Goal: Complete application form

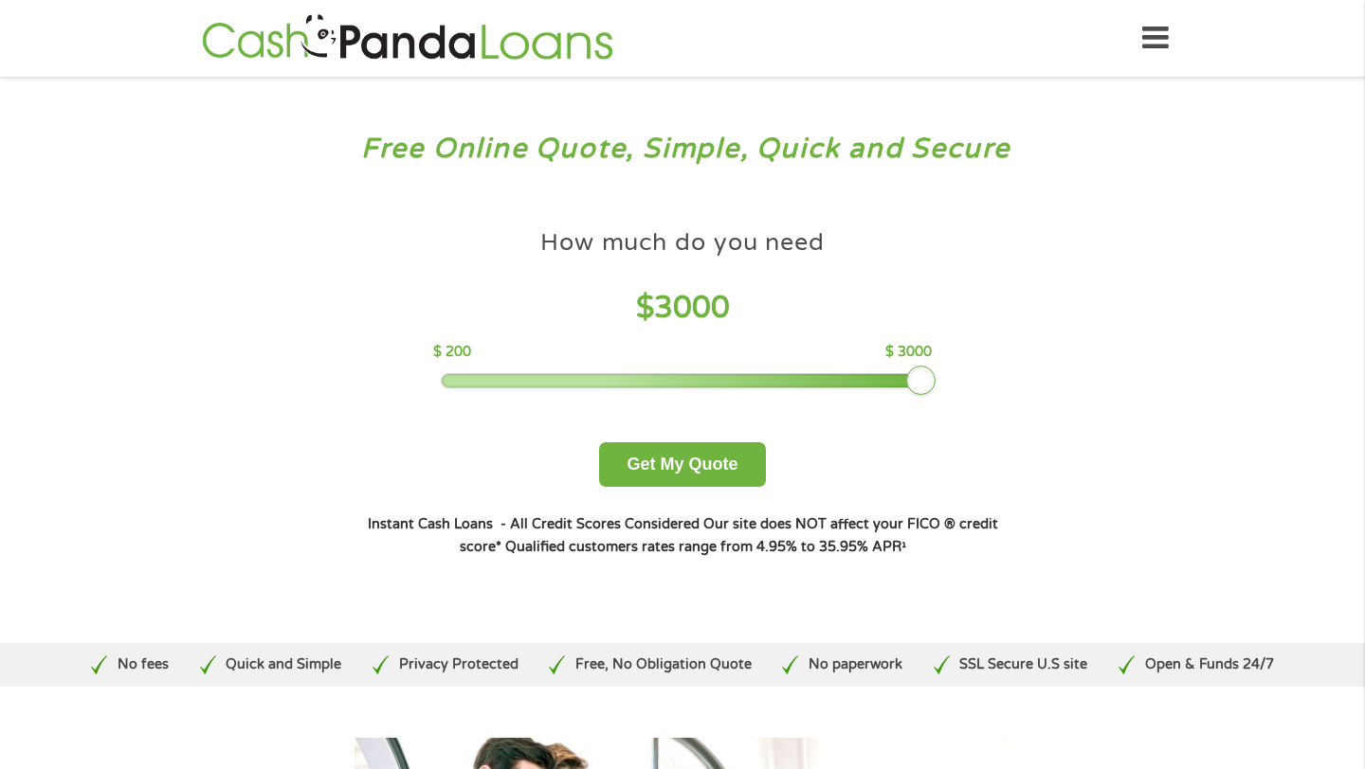
drag, startPoint x: 577, startPoint y: 387, endPoint x: 947, endPoint y: 391, distance: 369.6
click at [947, 389] on div "How much do you need $ 3000 $ 200 $ 3000 Get My Quote" at bounding box center [682, 353] width 663 height 267
click at [681, 469] on button "Get My Quote" at bounding box center [682, 465] width 166 height 45
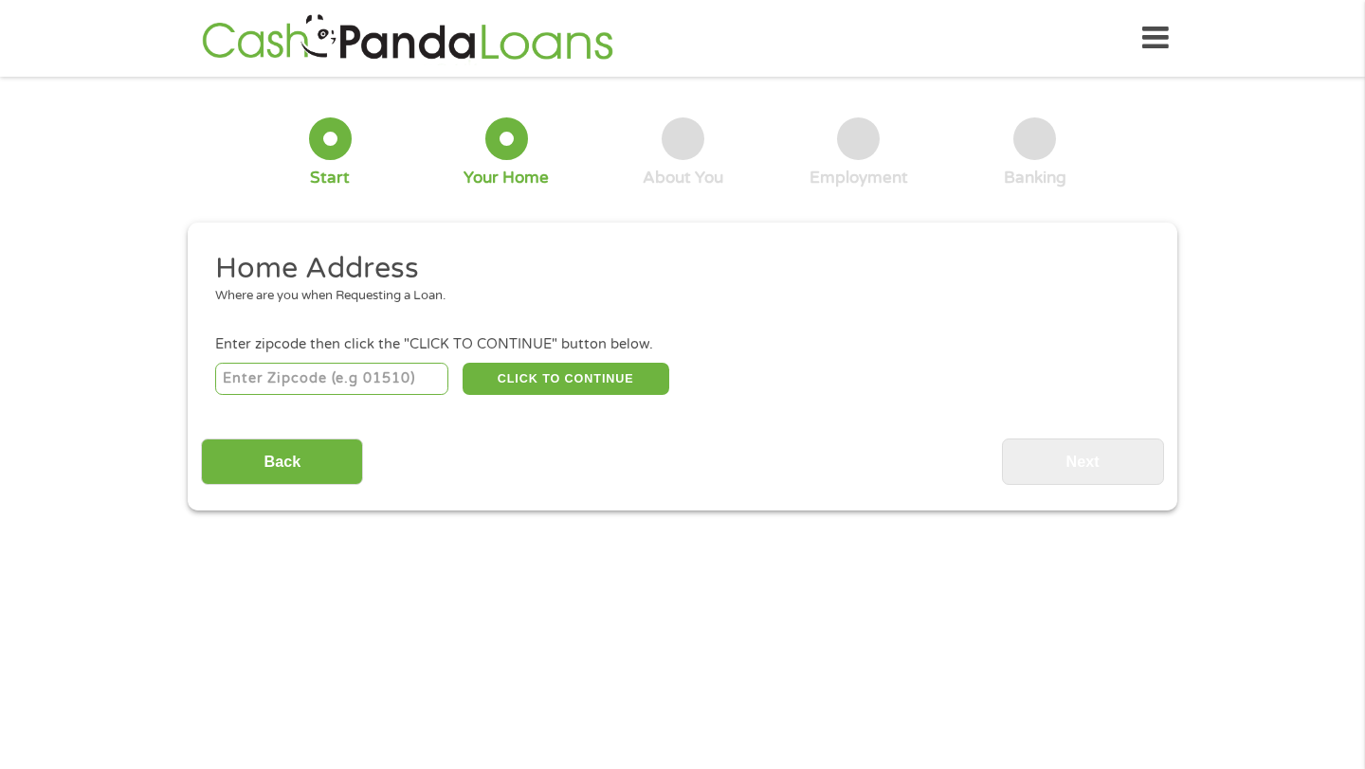
click at [338, 387] on input "number" at bounding box center [332, 379] width 234 height 32
type input "30012"
click at [544, 376] on button "CLICK TO CONTINUE" at bounding box center [565, 379] width 207 height 32
type input "30012"
type input "[PERSON_NAME]"
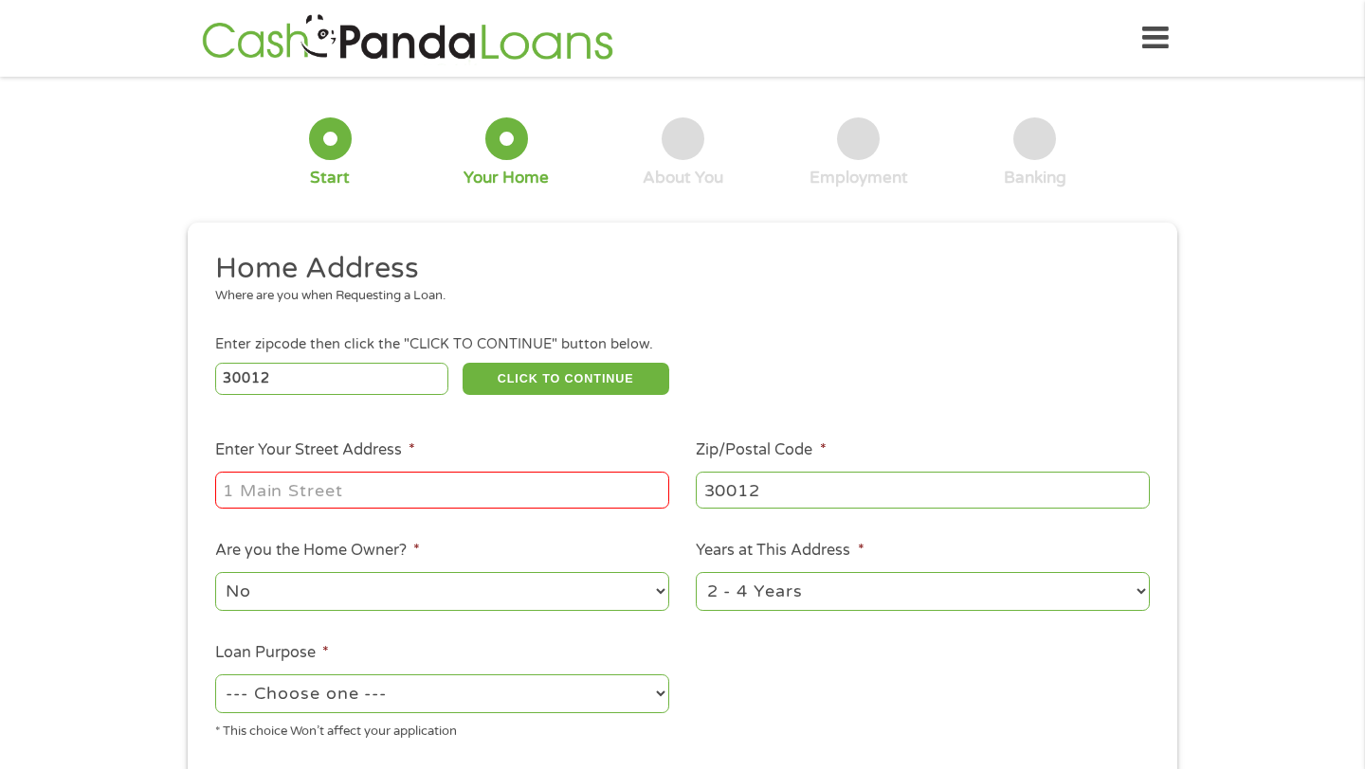
click at [360, 489] on input "Enter Your Street Address *" at bounding box center [442, 490] width 454 height 36
type input "[STREET_ADDRESS][US_STATE]"
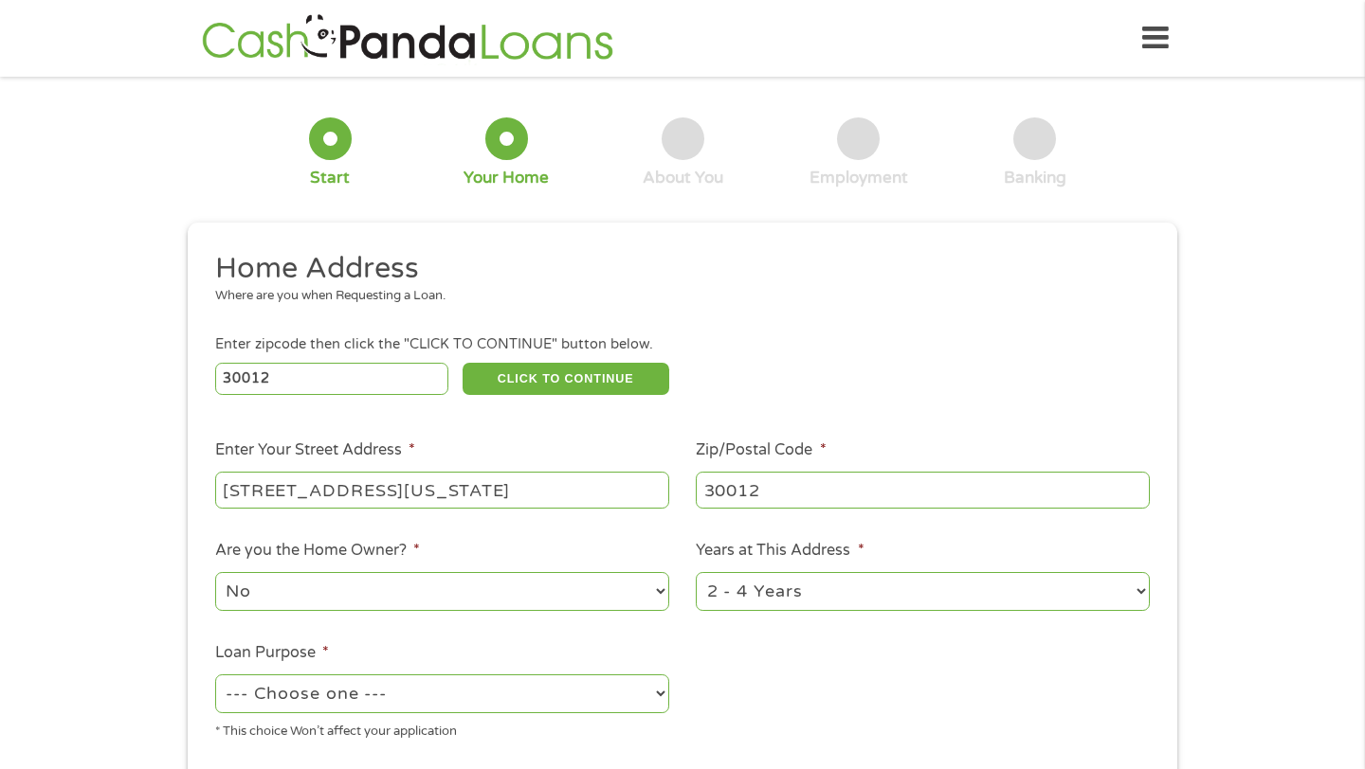
click at [350, 588] on select "No Yes" at bounding box center [442, 591] width 454 height 39
click at [837, 592] on select "1 Year or less 1 - 2 Years 2 - 4 Years Over 4 Years" at bounding box center [923, 591] width 454 height 39
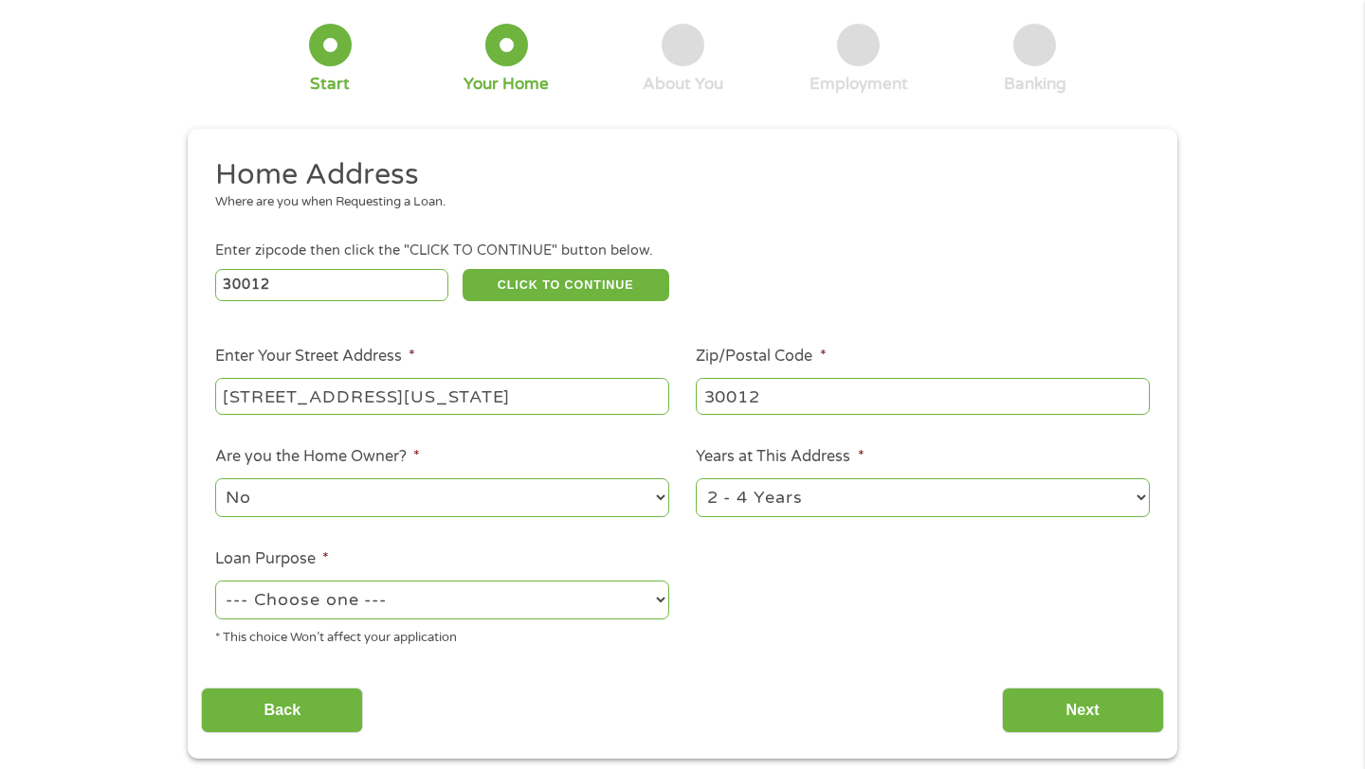
scroll to position [104, 0]
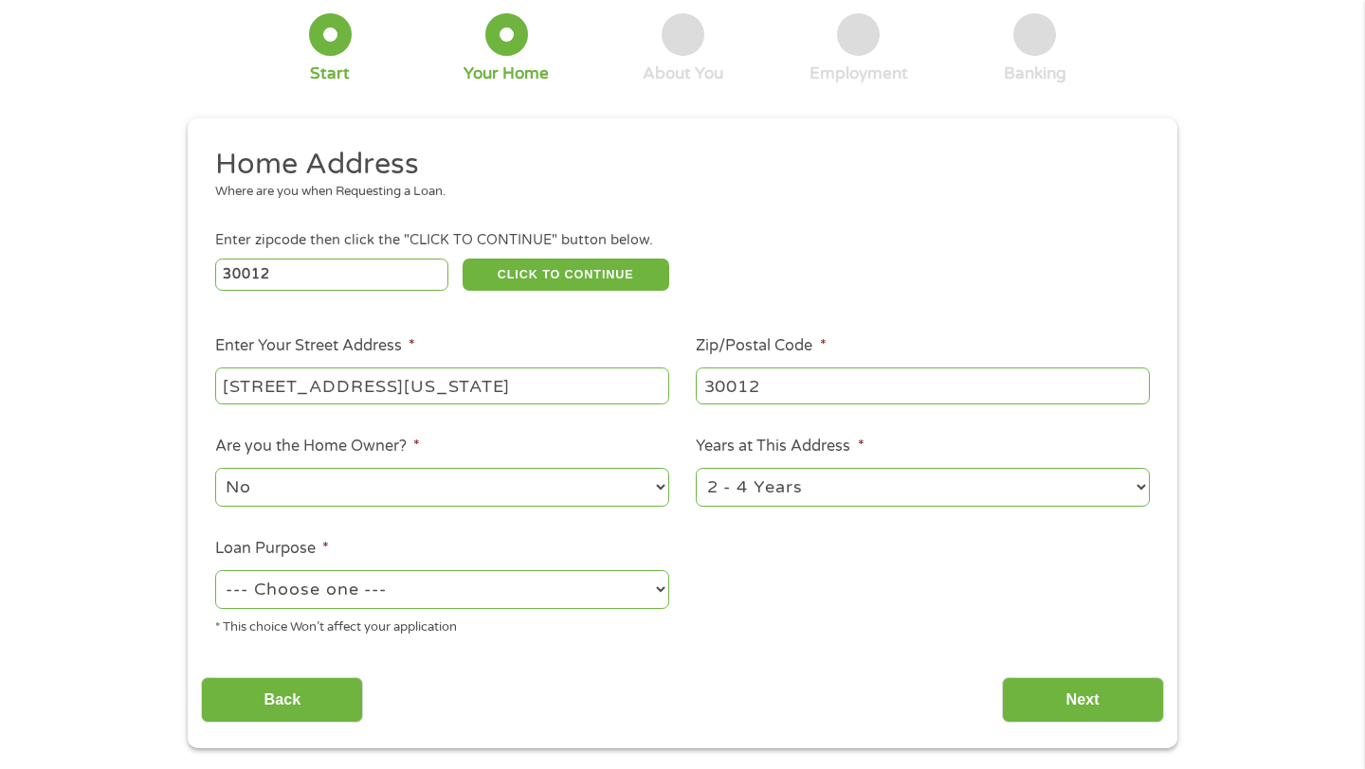
click at [625, 588] on select "--- Choose one --- Pay Bills Debt Consolidation Home Improvement Major Purchase…" at bounding box center [442, 589] width 454 height 39
select select "paybills"
click at [613, 588] on select "--- Choose one --- Pay Bills Debt Consolidation Home Improvement Major Purchase…" at bounding box center [442, 589] width 454 height 39
click at [1078, 704] on input "Next" at bounding box center [1083, 701] width 162 height 46
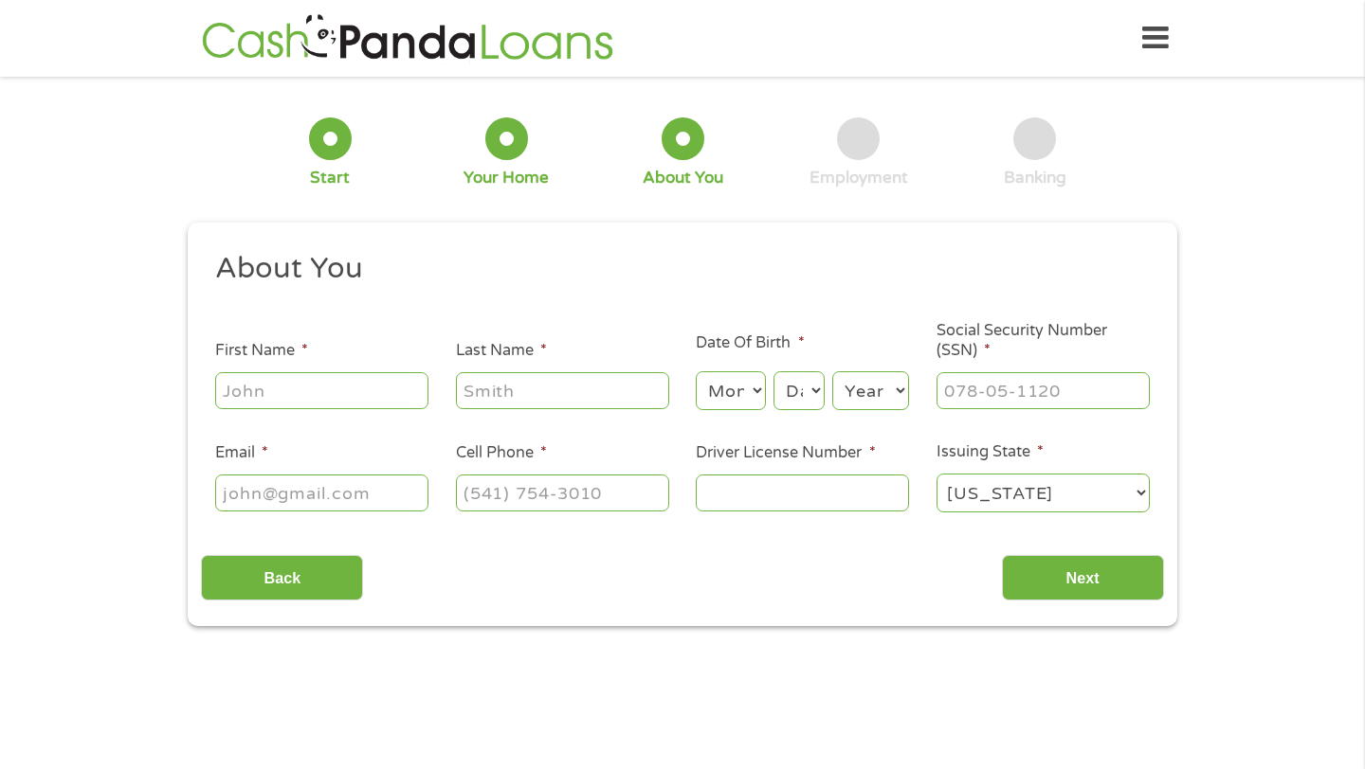
scroll to position [0, 0]
click at [284, 392] on input "First Name *" at bounding box center [321, 390] width 213 height 36
type input "[PERSON_NAME]"
type input "[PERSON_NAME][EMAIL_ADDRESS][PERSON_NAME][DOMAIN_NAME]"
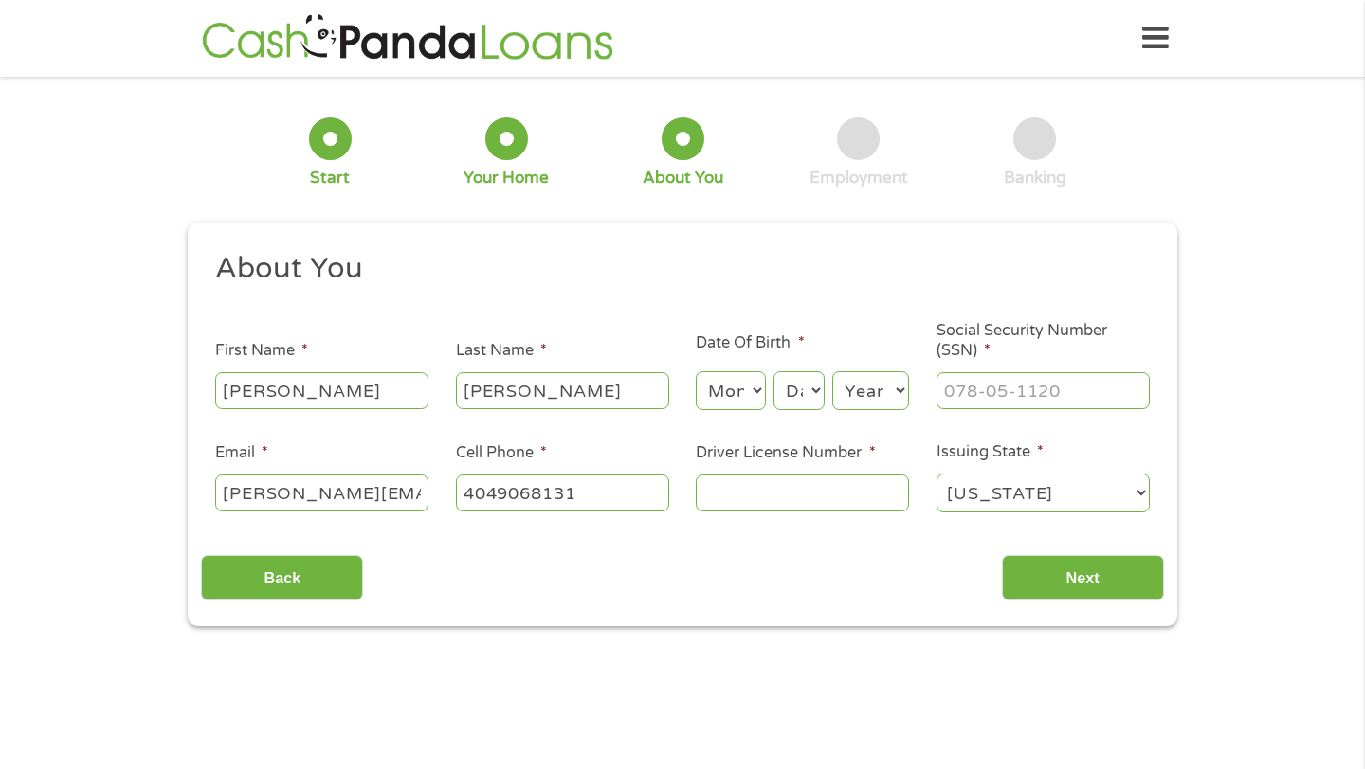
type input "[PHONE_NUMBER]"
click at [745, 400] on select "Month 1 2 3 4 5 6 7 8 9 10 11 12" at bounding box center [730, 390] width 69 height 39
select select "10"
click at [803, 380] on select "Day 1 2 3 4 5 6 7 8 9 10 11 12 13 14 15 16 17 18 19 20 21 22 23 24 25 26 27 28 …" at bounding box center [798, 390] width 51 height 39
select select "12"
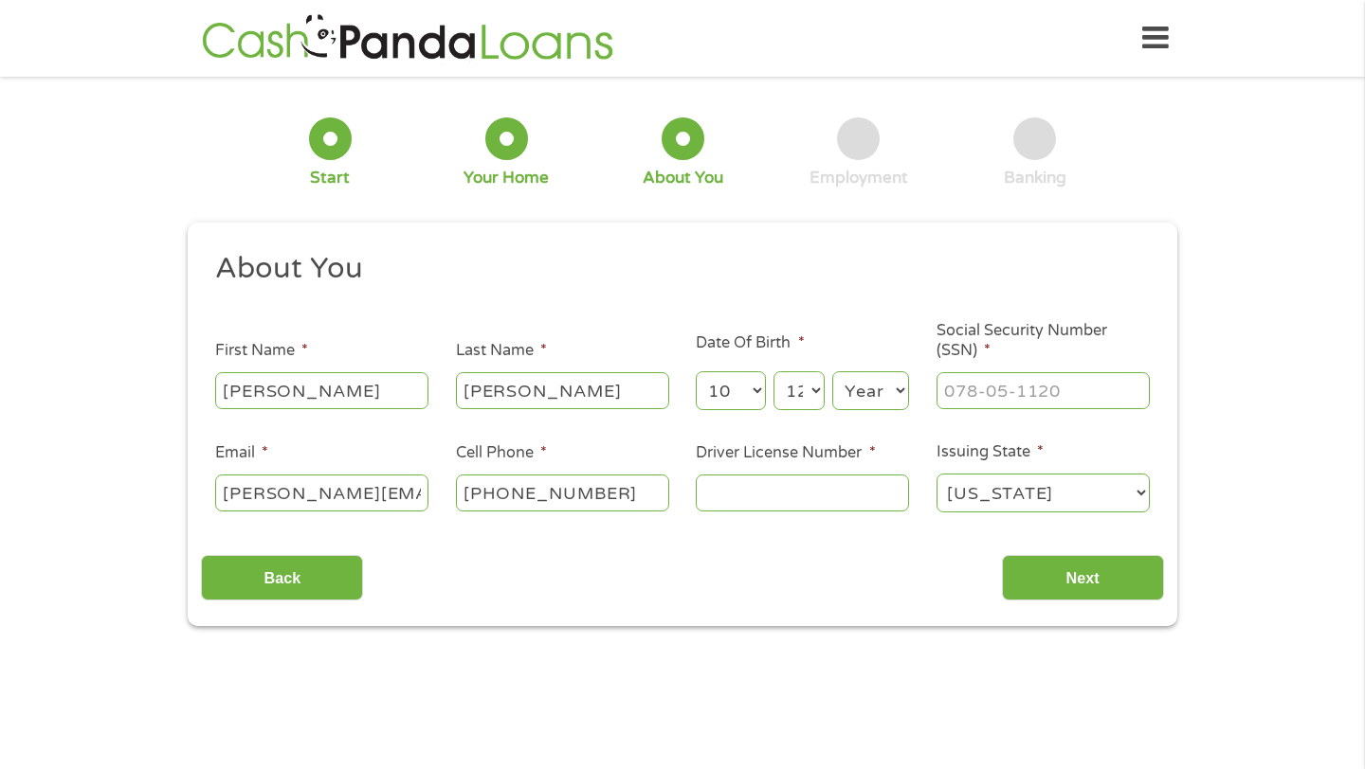
click at [885, 398] on select "Year [DATE] 2006 2005 2004 2003 2002 2001 2000 1999 1998 1997 1996 1995 1994 19…" at bounding box center [870, 390] width 77 height 39
select select "1991"
click at [989, 389] on input "___-__-____" at bounding box center [1042, 390] width 213 height 36
type input "502-17-7385"
click at [827, 493] on input "Driver License Number *" at bounding box center [802, 493] width 213 height 36
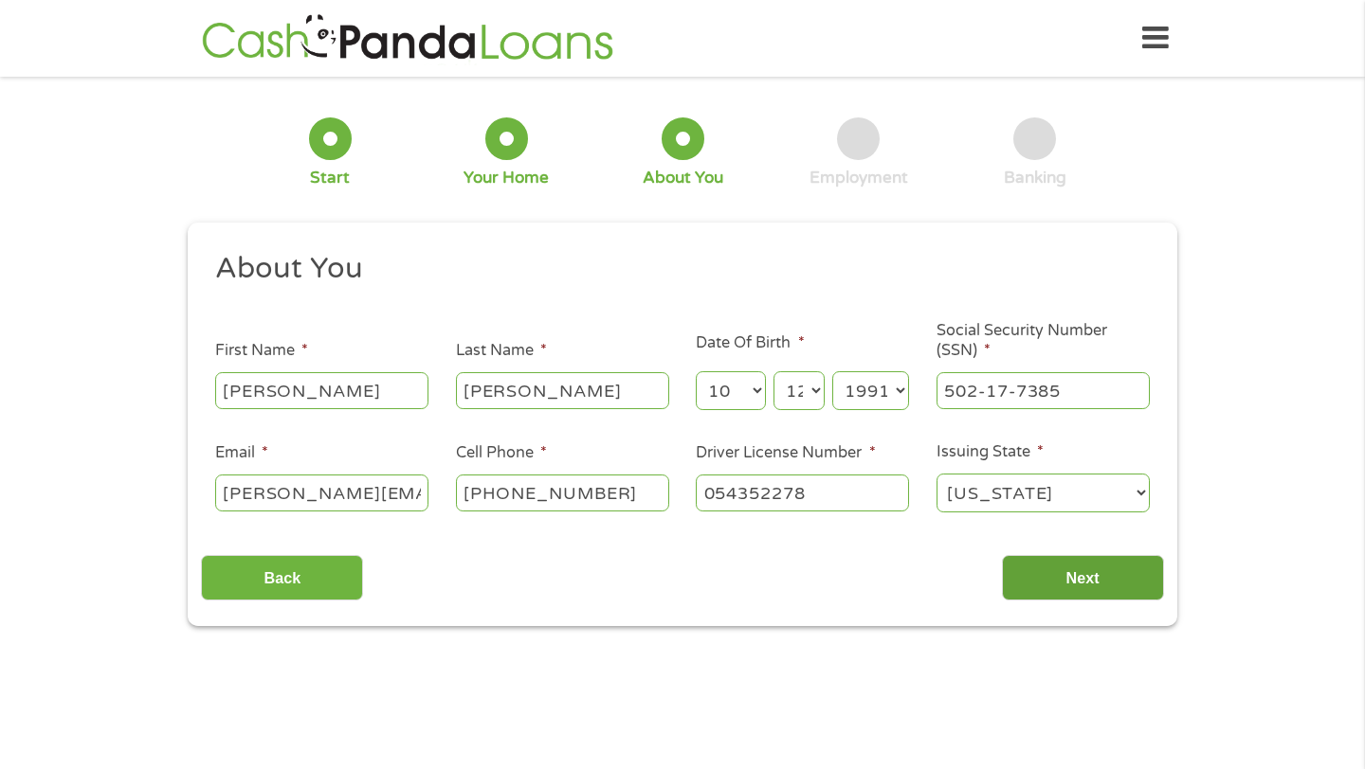
type input "054352278"
click at [1087, 588] on input "Next" at bounding box center [1083, 578] width 162 height 46
click at [1098, 583] on input "Next" at bounding box center [1083, 578] width 162 height 46
click at [1074, 577] on input "Next" at bounding box center [1083, 578] width 162 height 46
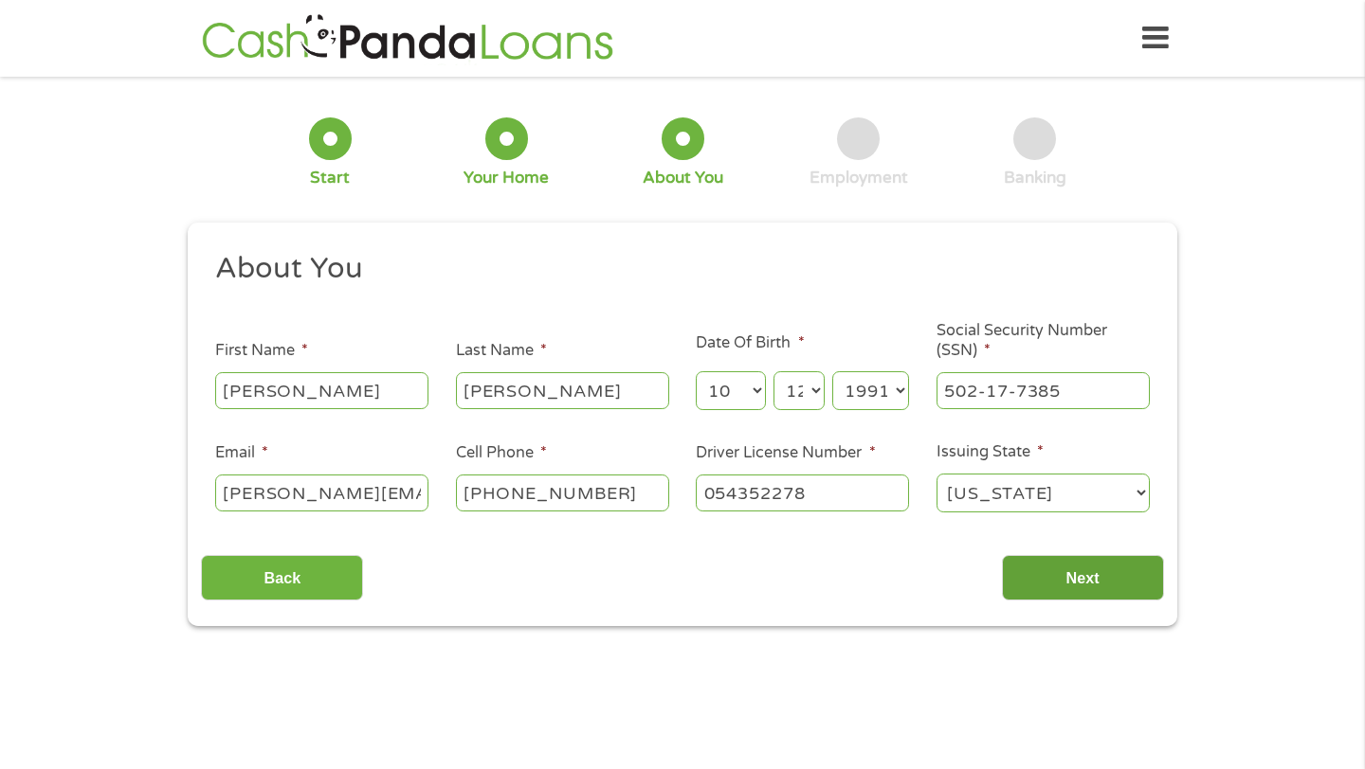
click at [1075, 571] on input "Next" at bounding box center [1083, 578] width 162 height 46
click at [1106, 590] on input "Next" at bounding box center [1083, 578] width 162 height 46
click at [1108, 572] on input "Next" at bounding box center [1083, 578] width 162 height 46
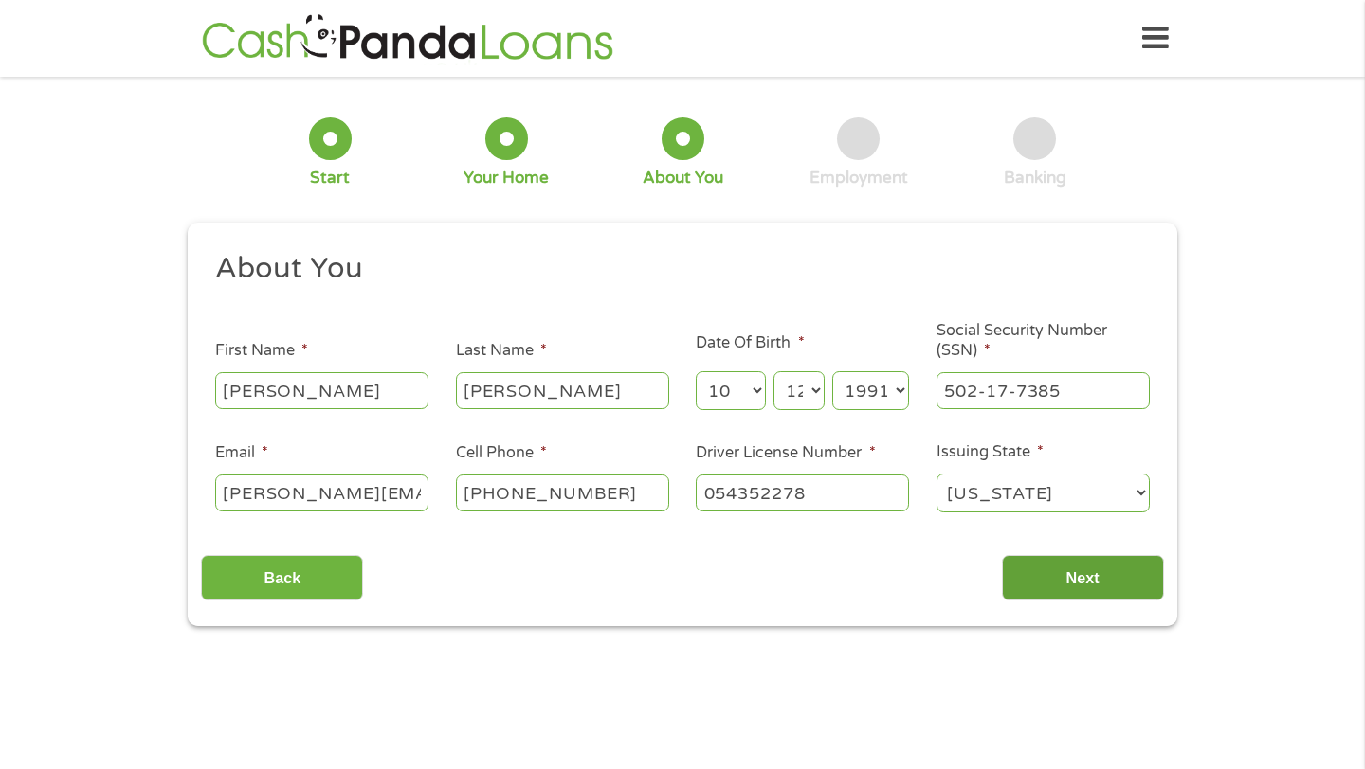
click at [1108, 572] on input "Next" at bounding box center [1083, 578] width 162 height 46
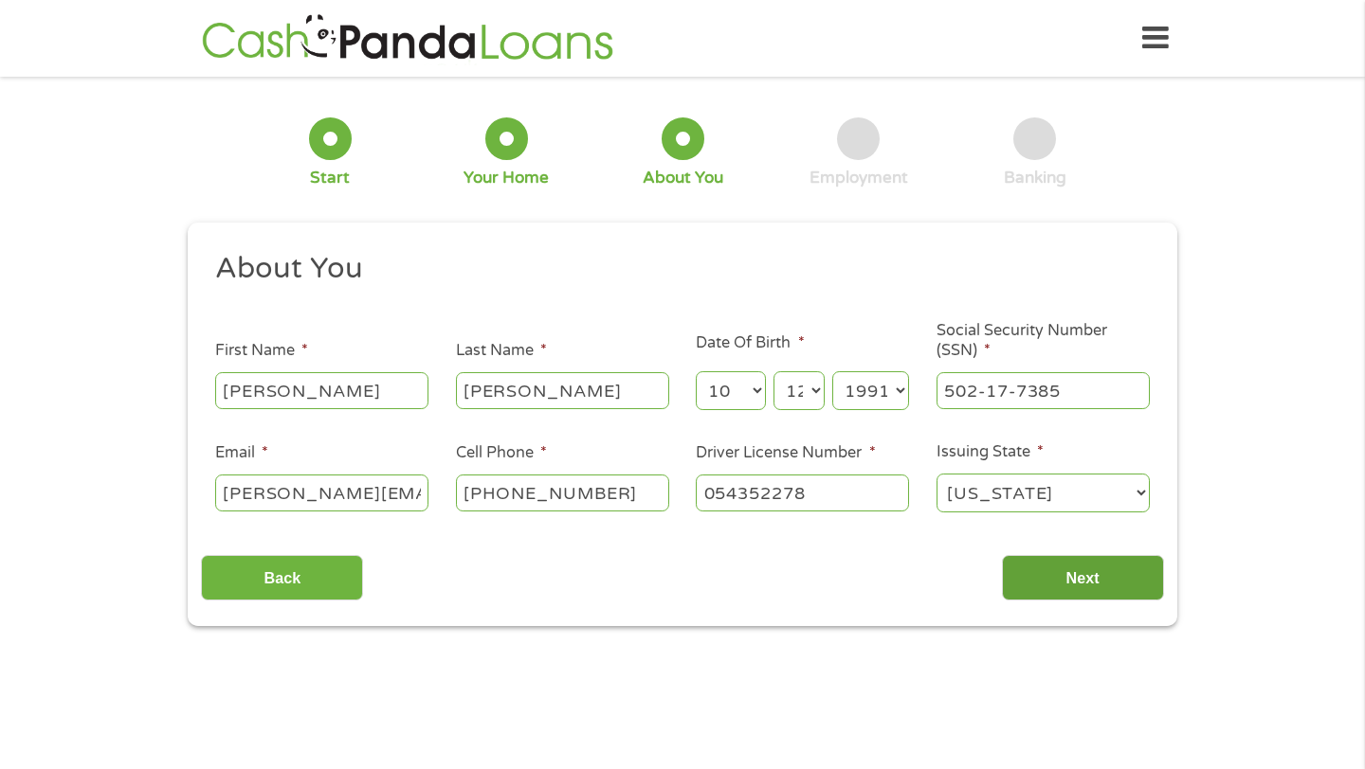
click at [1108, 572] on input "Next" at bounding box center [1083, 578] width 162 height 46
click at [1083, 579] on input "Next" at bounding box center [1083, 578] width 162 height 46
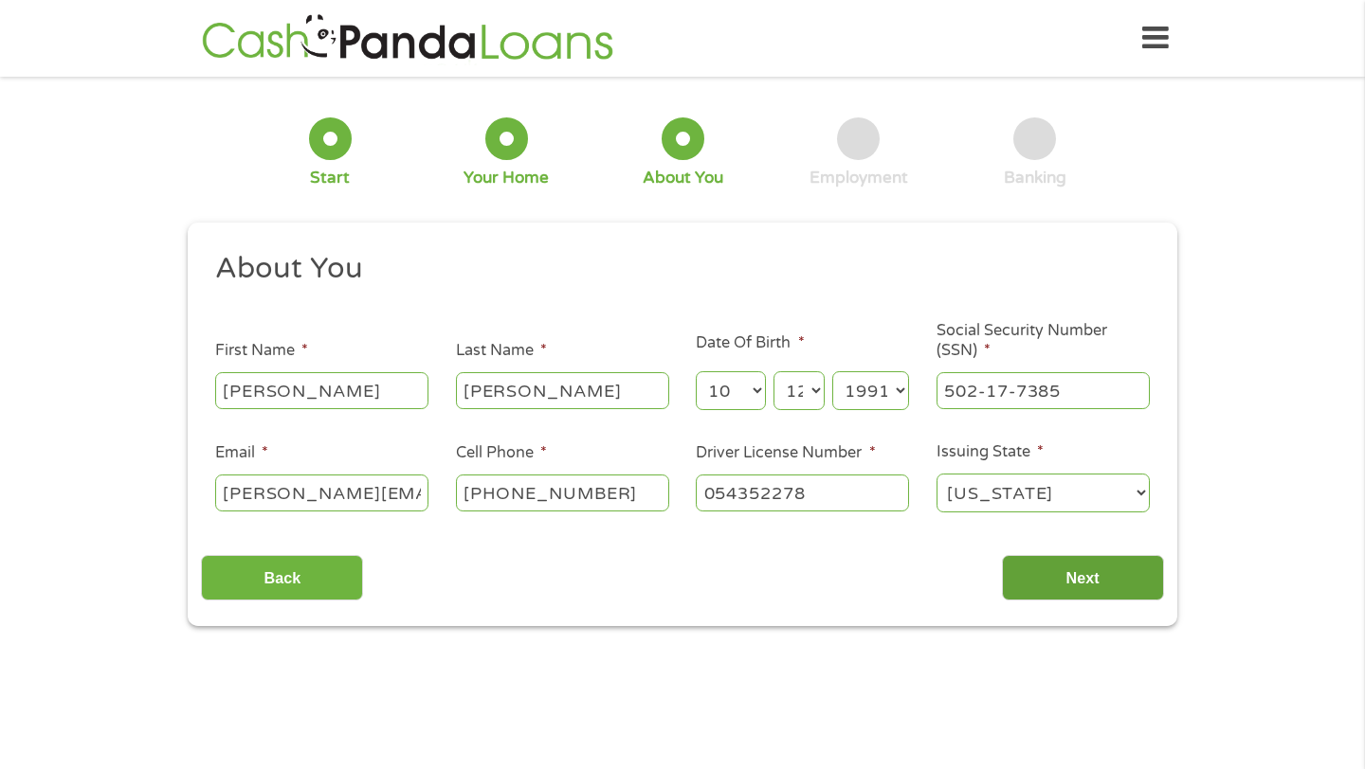
click at [1083, 579] on input "Next" at bounding box center [1083, 578] width 162 height 46
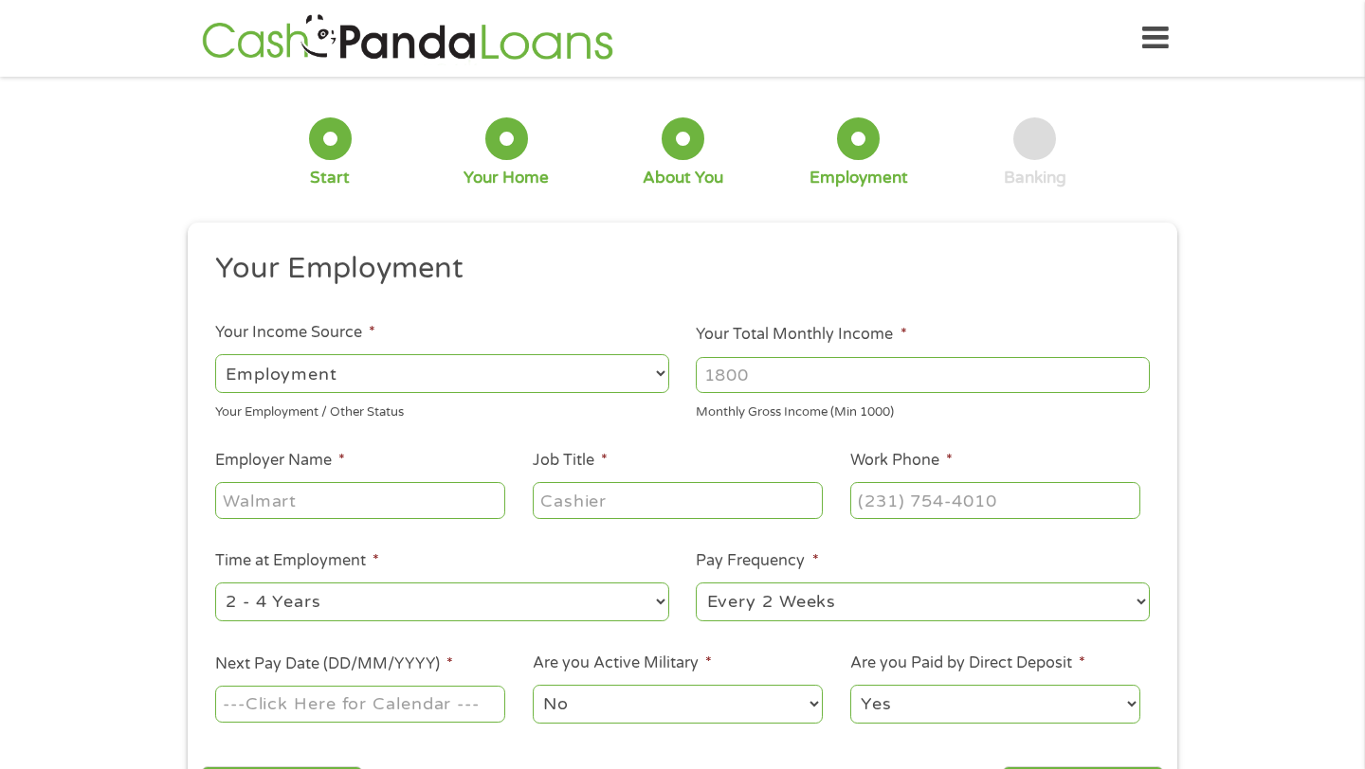
click at [451, 373] on select "--- Choose one --- Employment [DEMOGRAPHIC_DATA] Benefits" at bounding box center [442, 373] width 454 height 39
click at [931, 379] on input "Your Total Monthly Income *" at bounding box center [923, 375] width 454 height 36
click at [1135, 382] on input "1000" at bounding box center [923, 375] width 454 height 36
click at [887, 374] on input "1000" at bounding box center [923, 375] width 454 height 36
drag, startPoint x: 812, startPoint y: 373, endPoint x: 646, endPoint y: 370, distance: 165.9
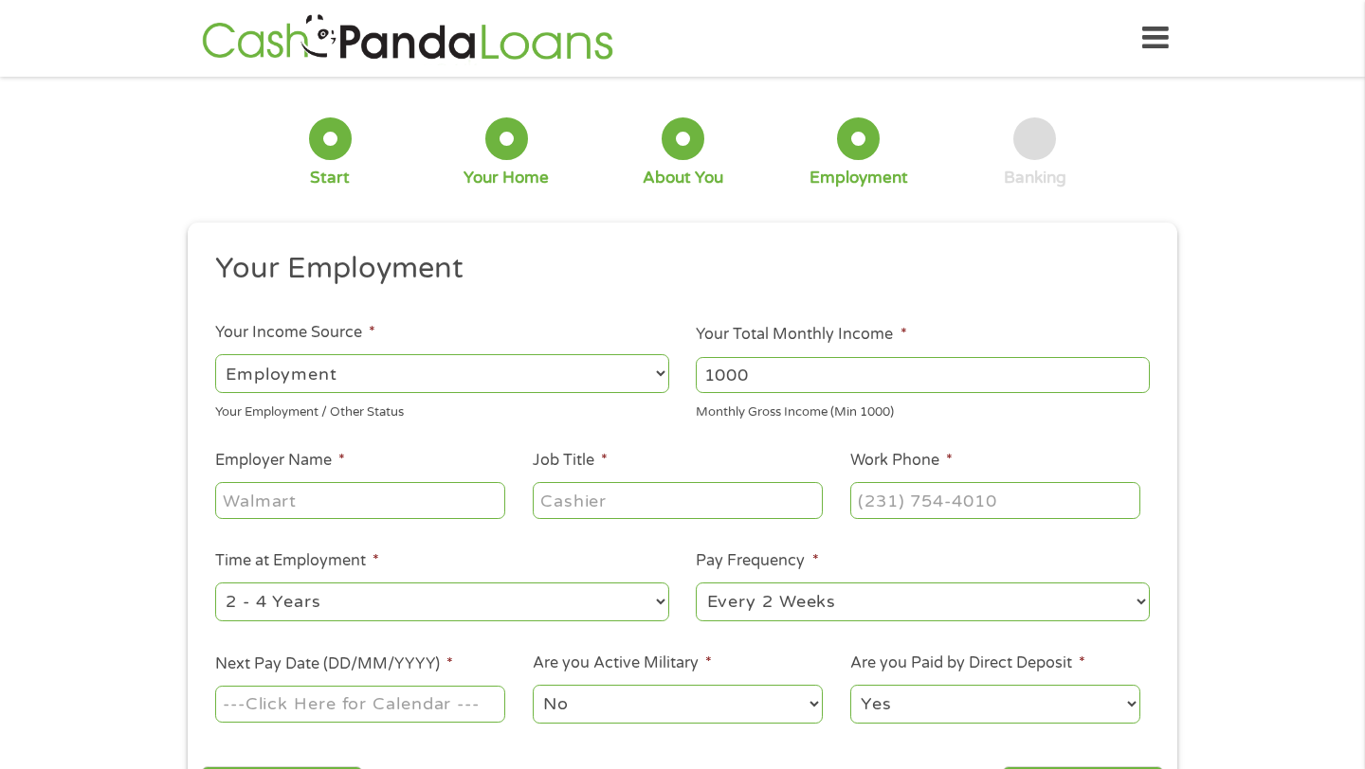
click at [647, 370] on ul "Your Employment Your Income Source * --- Choose one --- Employment [DEMOGRAPHIC…" at bounding box center [682, 495] width 962 height 491
type input "5000"
click at [661, 434] on ul "Your Employment Your Income Source * --- Choose one --- Employment [DEMOGRAPHIC…" at bounding box center [682, 495] width 962 height 491
click at [325, 494] on input "Employer Name *" at bounding box center [360, 500] width 290 height 36
type input "State Farm"
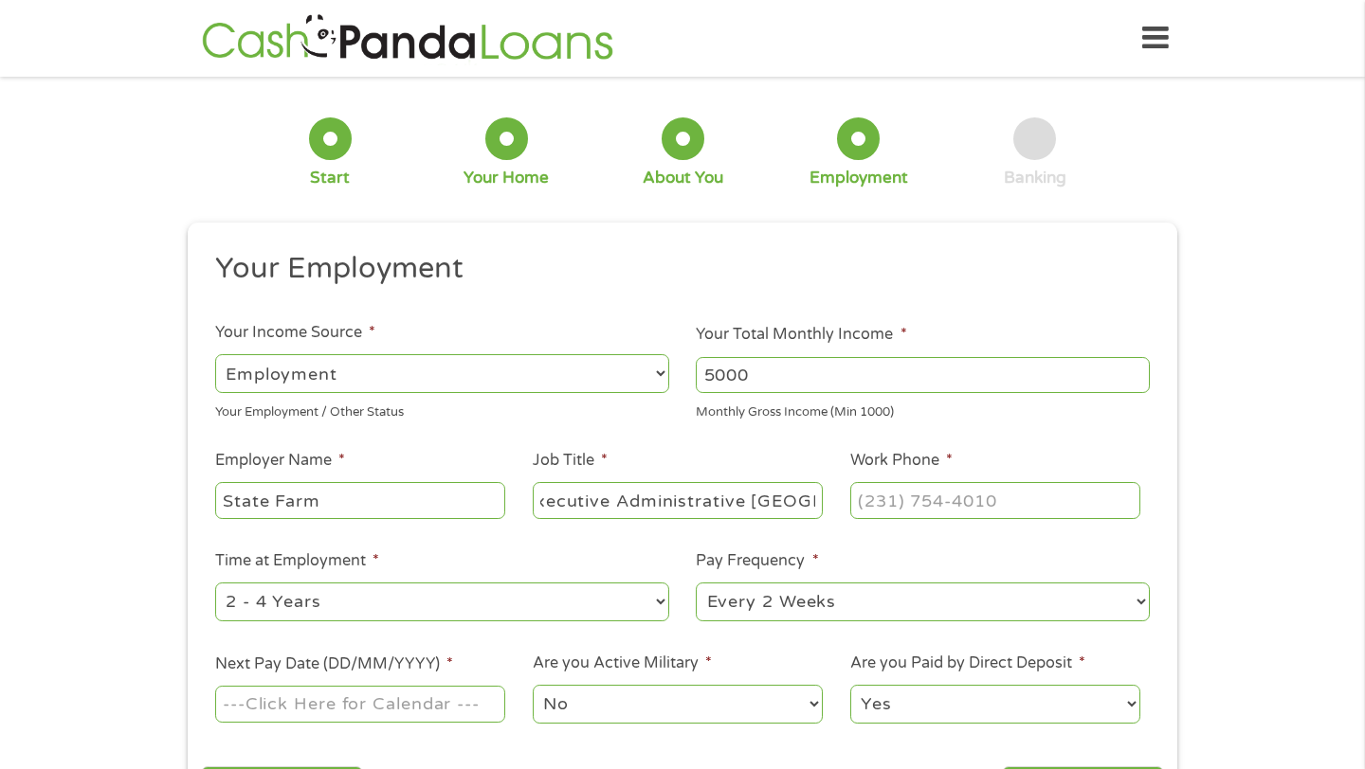
scroll to position [0, 38]
type input "Executive Administrative Assistant"
click at [918, 499] on input "(___) ___-____" at bounding box center [995, 500] width 290 height 36
type input "[PHONE_NUMBER]"
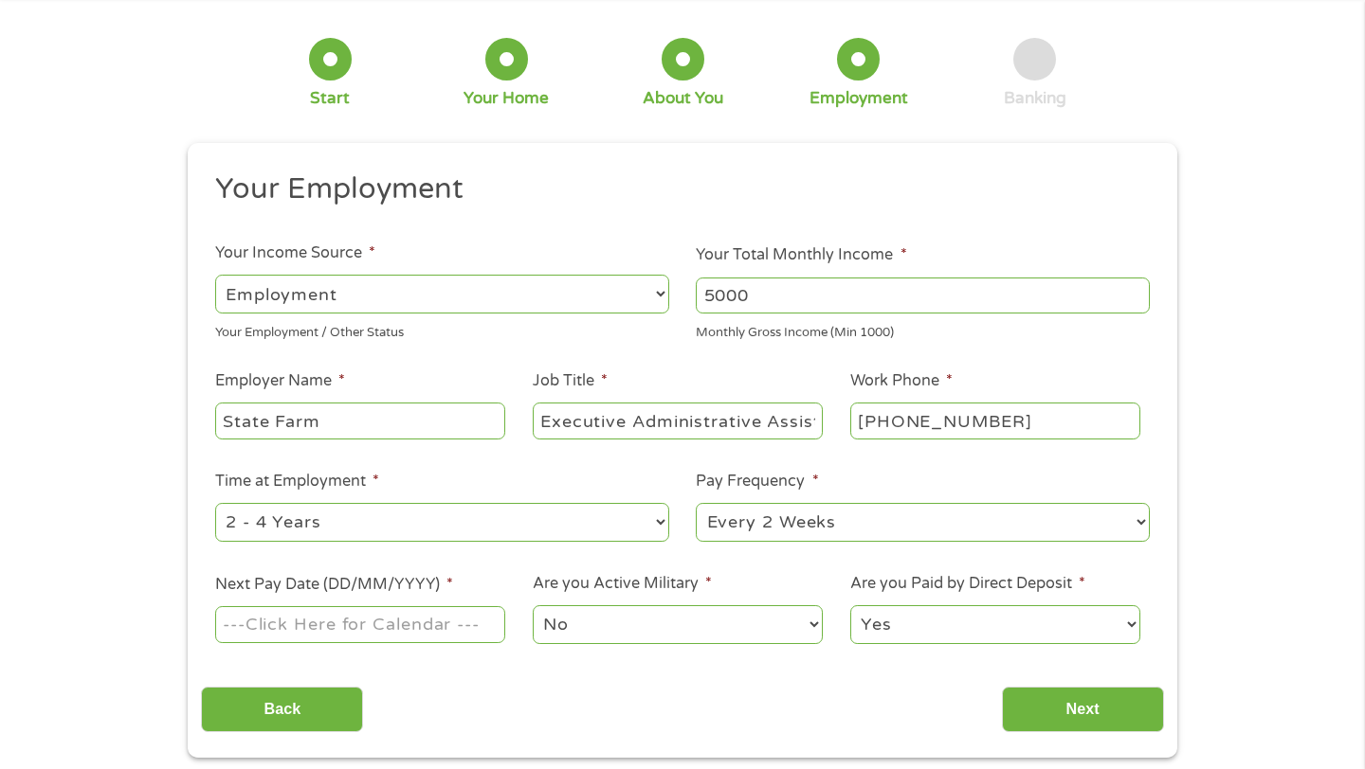
scroll to position [93, 0]
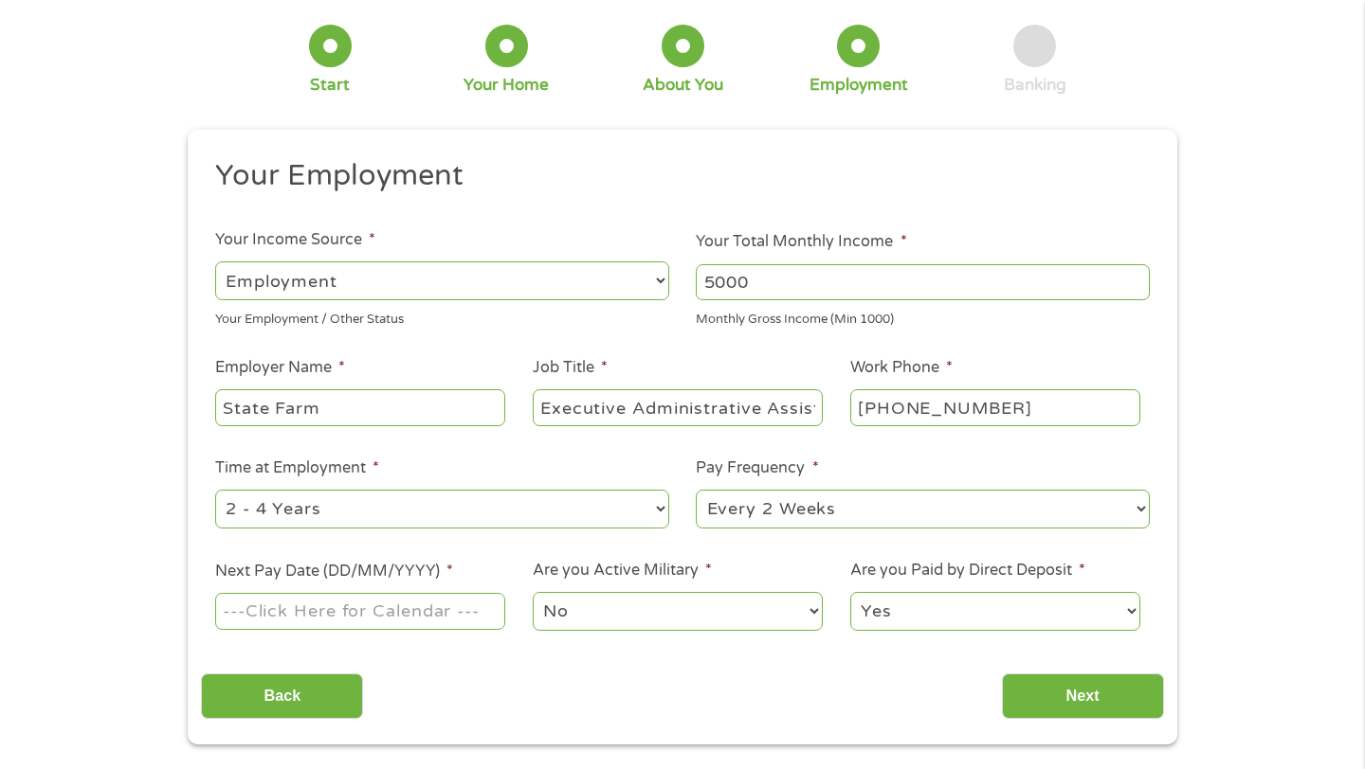
click at [606, 511] on select "--- Choose one --- 1 Year or less 1 - 2 Years 2 - 4 Years Over 4 Years" at bounding box center [442, 509] width 454 height 39
select select "60months"
click at [373, 609] on input "Next Pay Date (DD/MM/YYYY) *" at bounding box center [360, 611] width 290 height 36
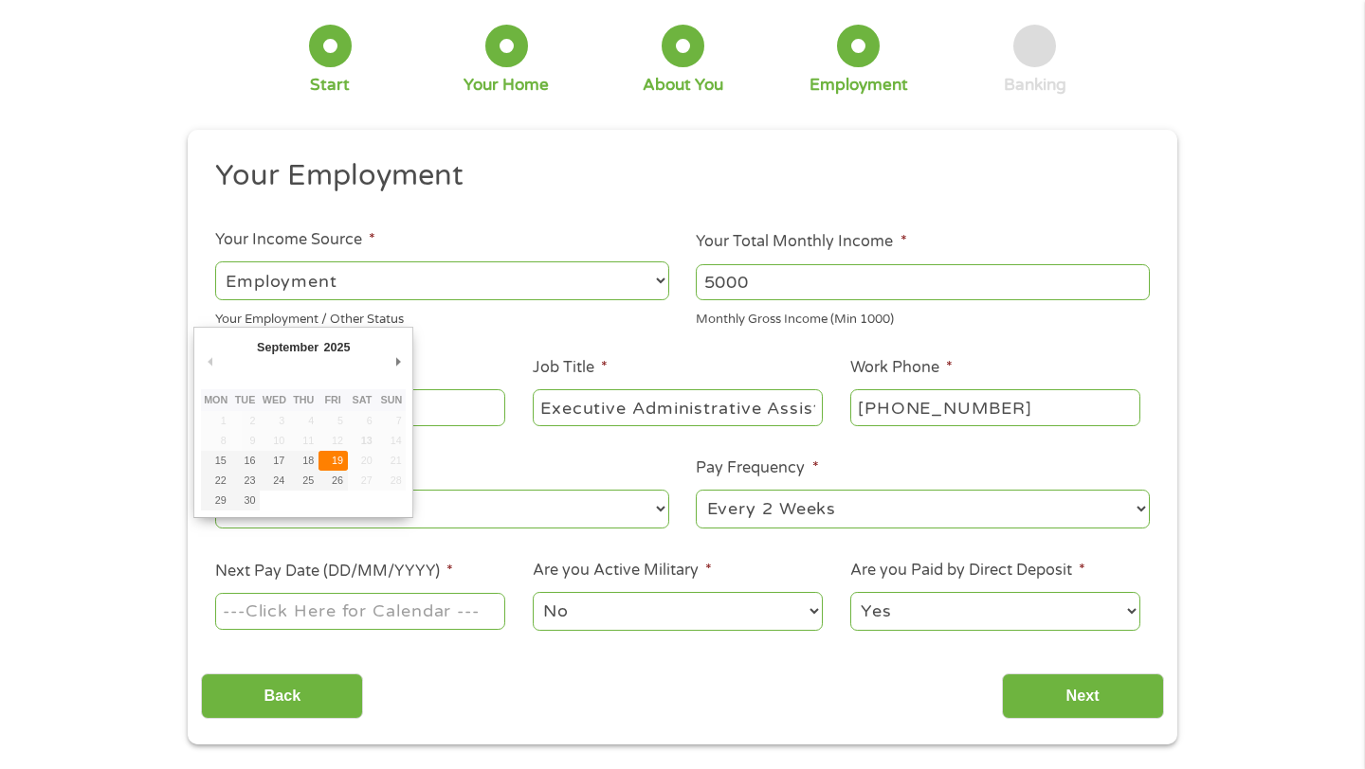
type input "[DATE]"
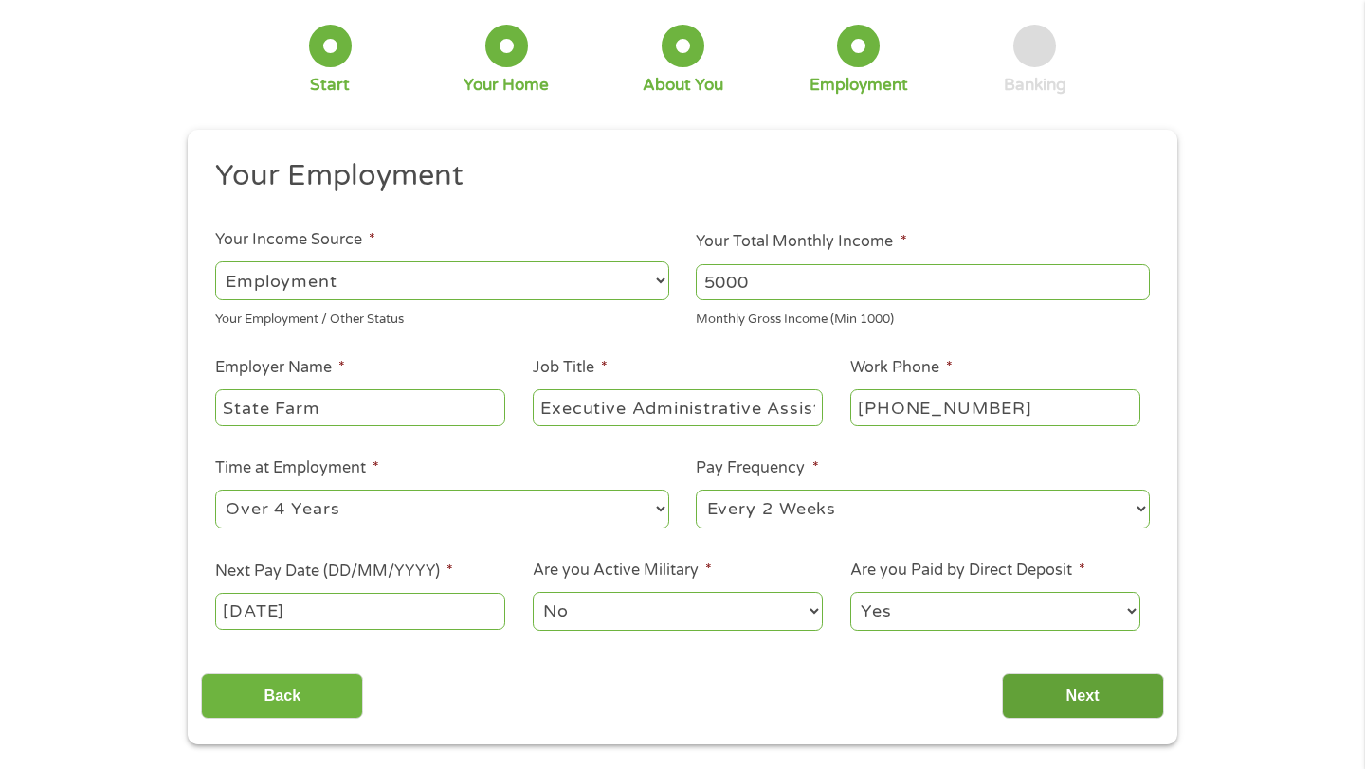
click at [1099, 707] on input "Next" at bounding box center [1083, 697] width 162 height 46
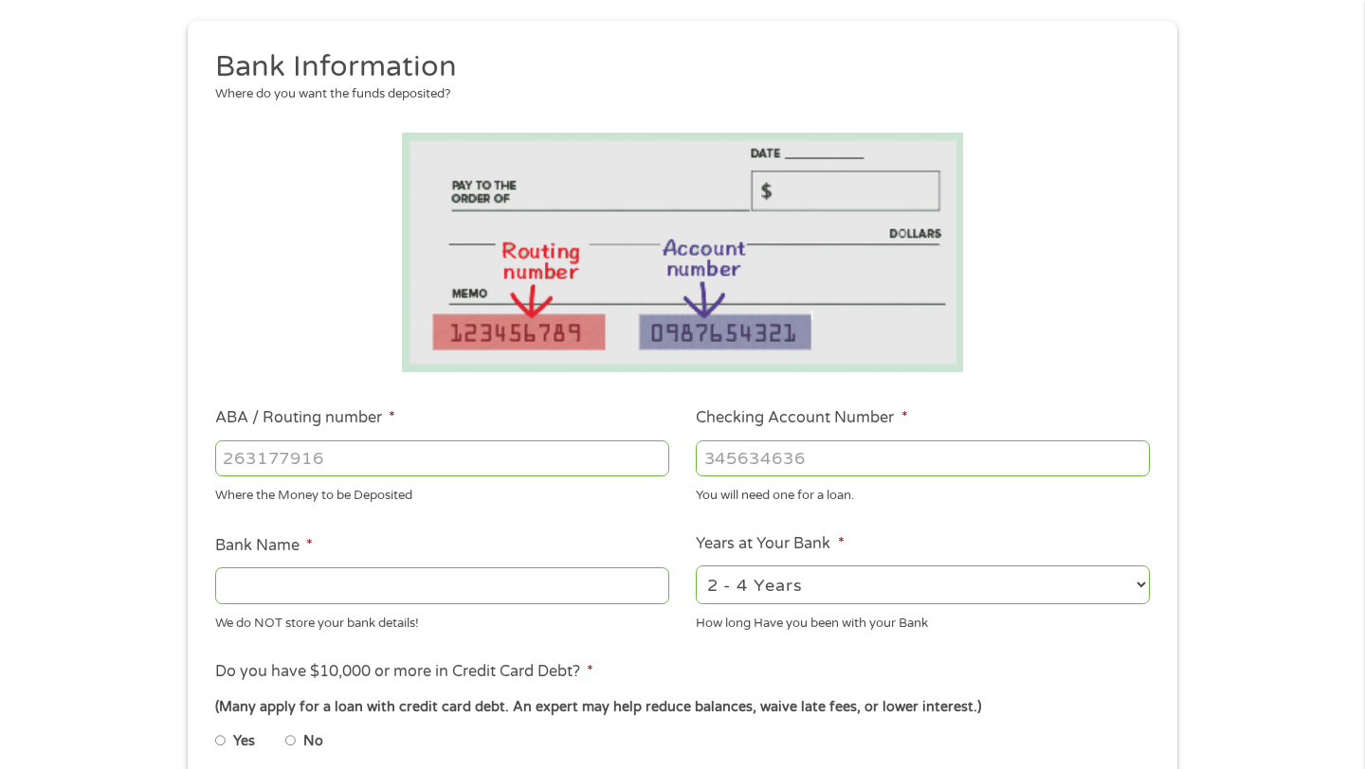
scroll to position [206, 0]
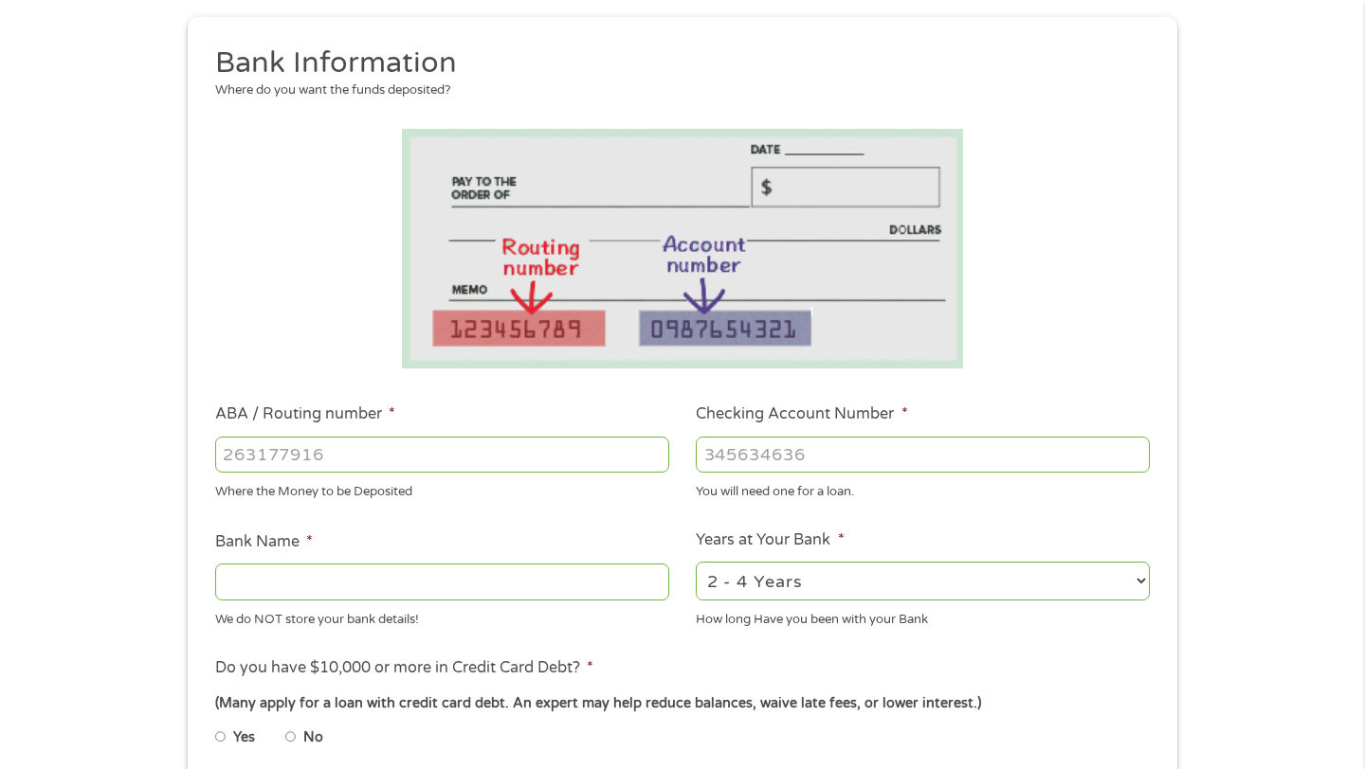
click at [887, 592] on select "2 - 4 Years 6 - 12 Months 1 - 2 Years Over 4 Years" at bounding box center [923, 581] width 454 height 39
select select "60months"
click at [264, 590] on input "Bank Name *" at bounding box center [442, 582] width 454 height 36
type input "USAA Federal Savings Bank"
click at [289, 459] on input "ABA / Routing number *" at bounding box center [442, 455] width 454 height 36
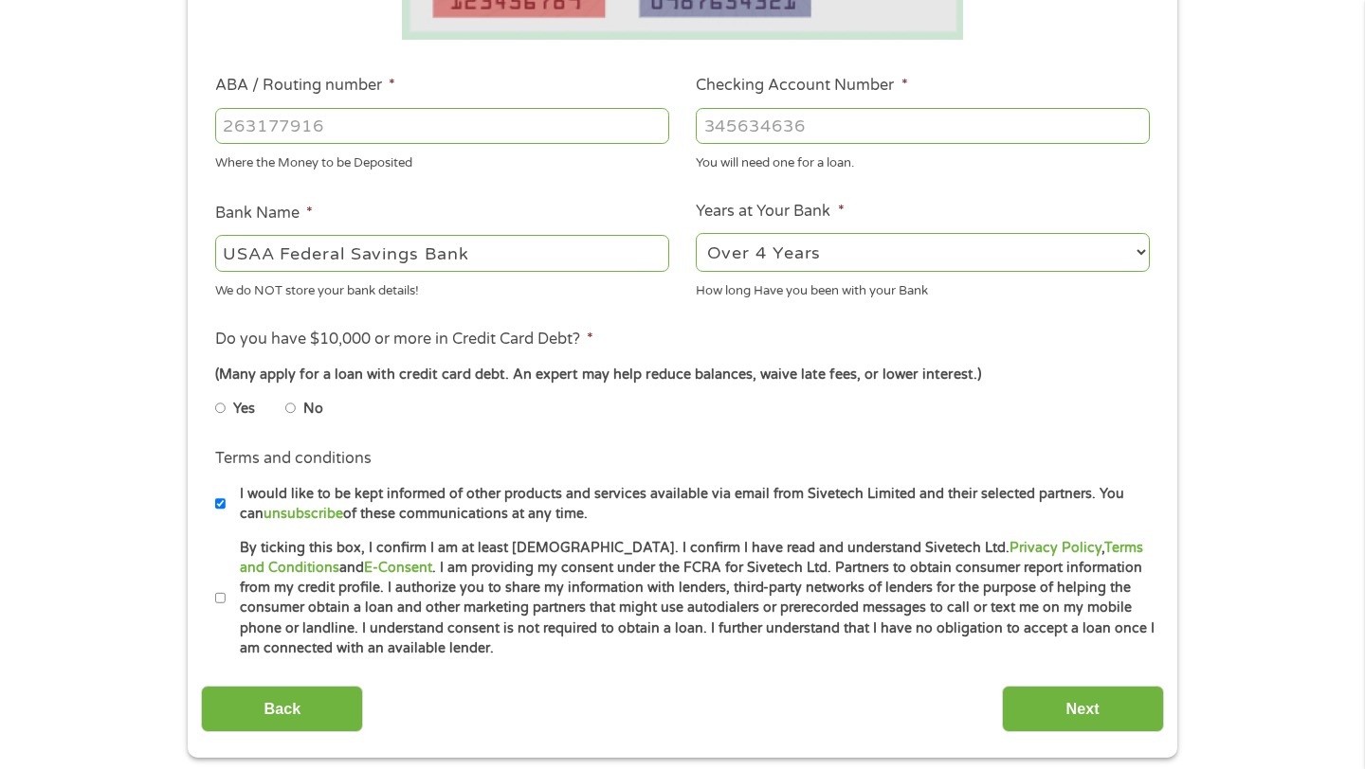
scroll to position [533, 0]
click at [223, 507] on input "I would like to be kept informed of other products and services available via e…" at bounding box center [220, 506] width 11 height 30
checkbox input "false"
click at [223, 601] on input "By ticking this box, I confirm I am at least [DEMOGRAPHIC_DATA]. I confirm I ha…" at bounding box center [220, 601] width 11 height 30
checkbox input "true"
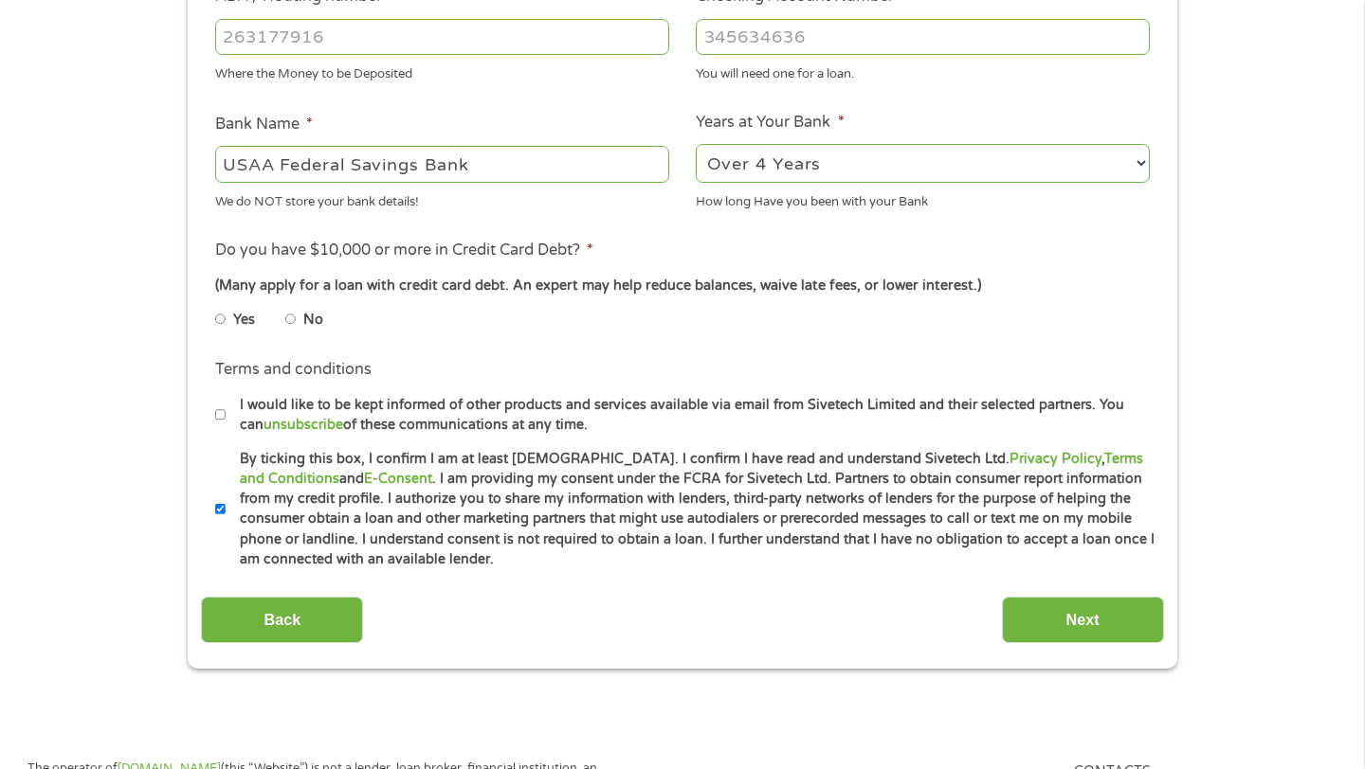
scroll to position [654, 0]
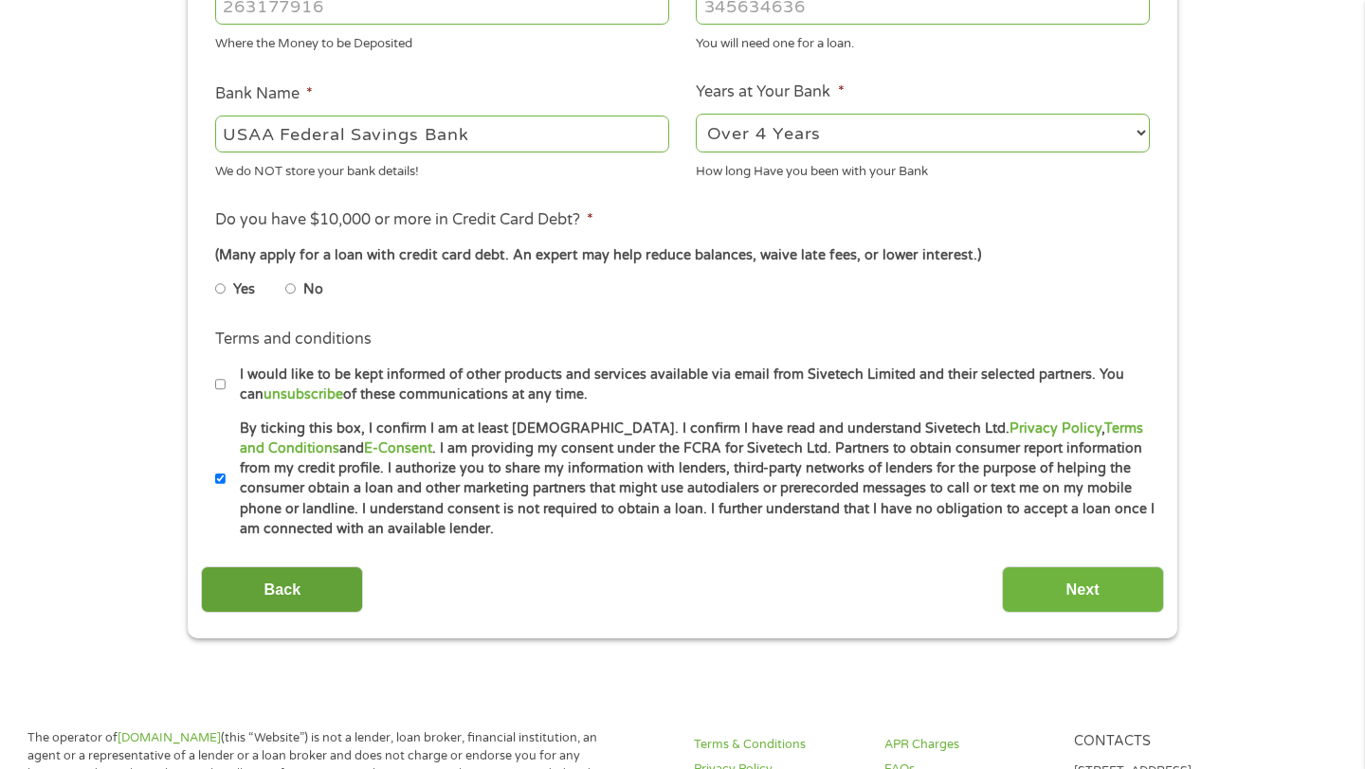
click at [275, 590] on input "Back" at bounding box center [282, 590] width 162 height 46
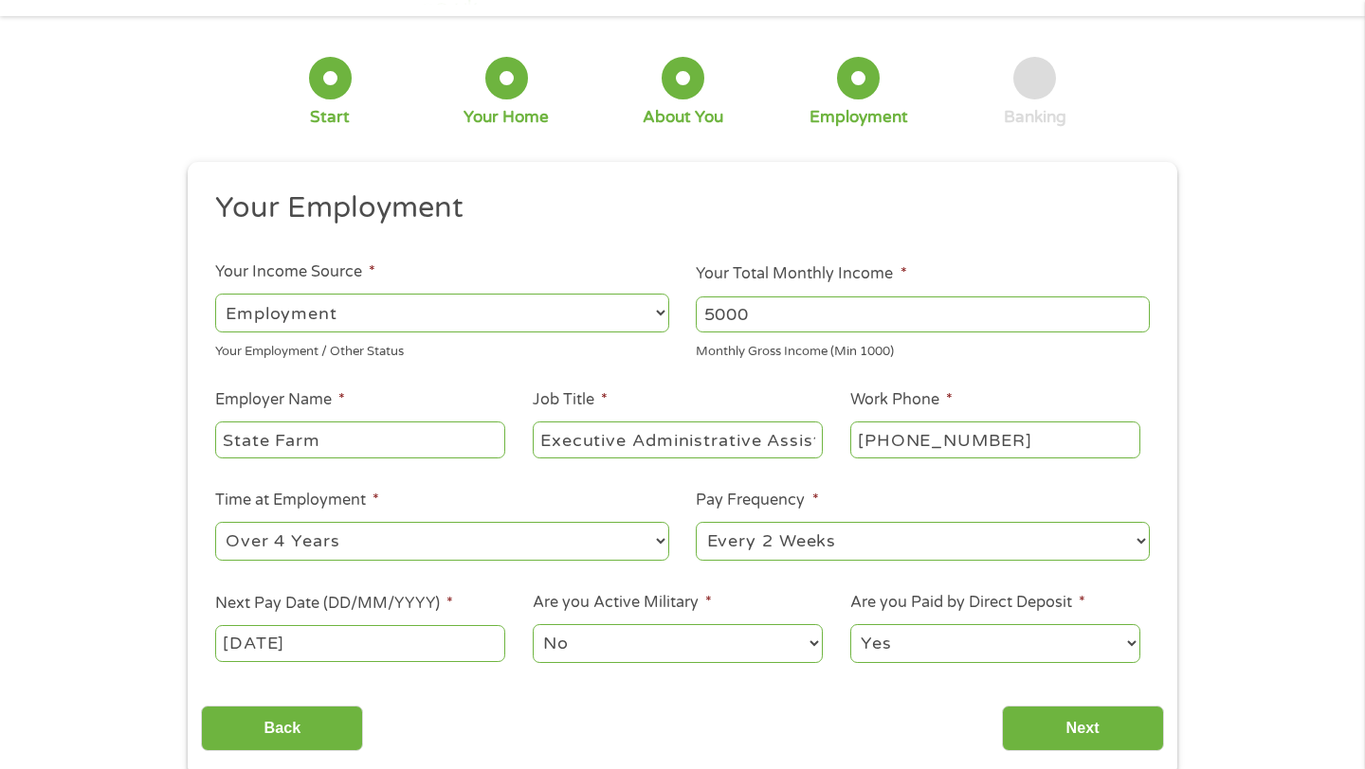
scroll to position [81, 0]
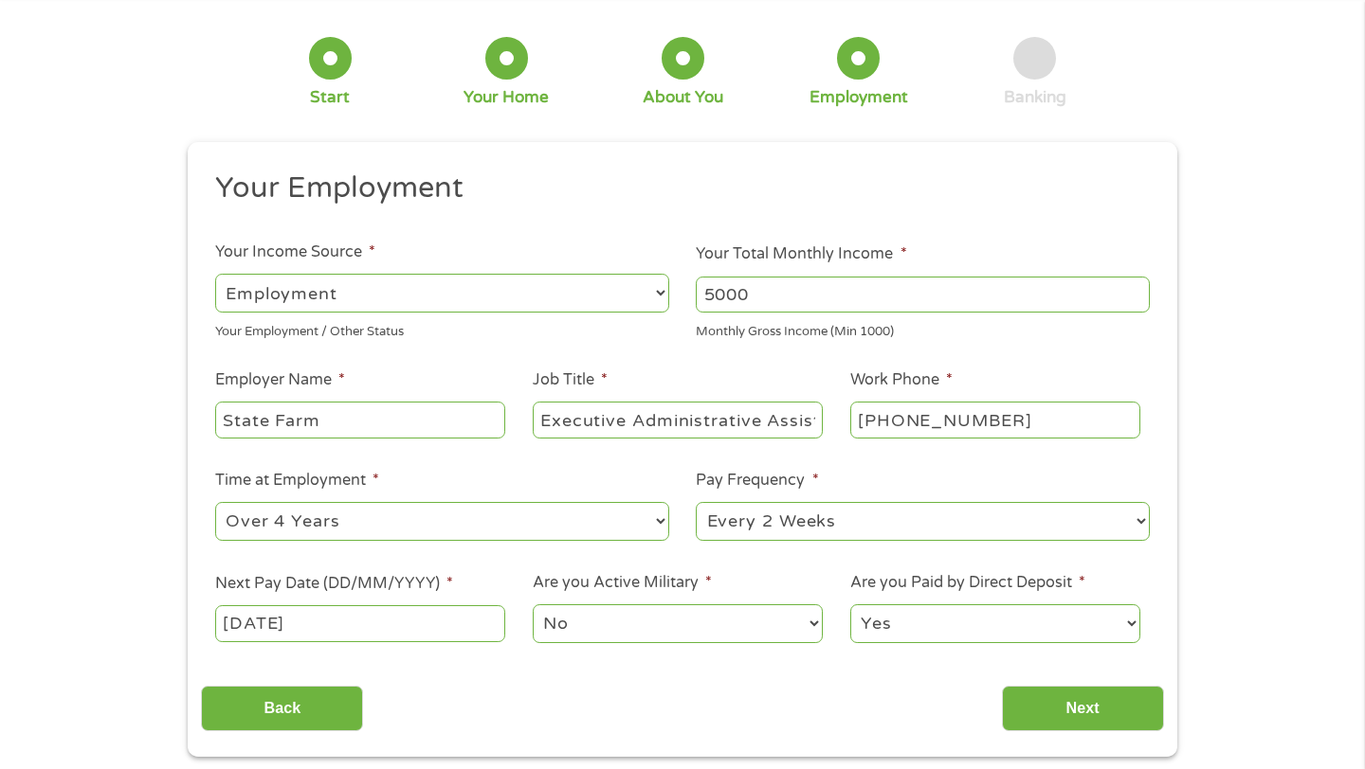
click at [691, 422] on input "Executive Administrative Assistant" at bounding box center [678, 420] width 290 height 36
drag, startPoint x: 773, startPoint y: 297, endPoint x: 608, endPoint y: 291, distance: 165.0
click at [608, 291] on ul "Your Employment Your Income Source * --- Choose one --- Employment [DEMOGRAPHIC…" at bounding box center [682, 415] width 962 height 491
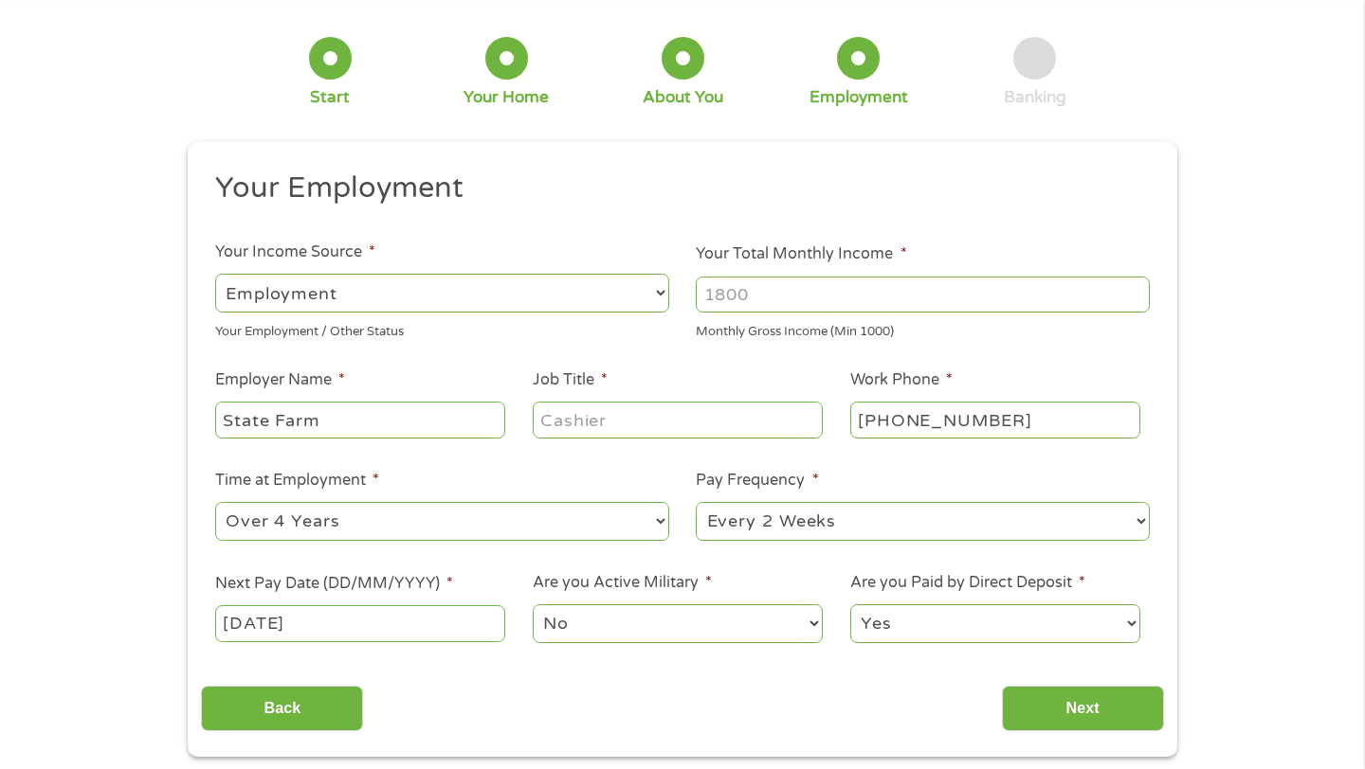
type input "(___) ___-____"
drag, startPoint x: 321, startPoint y: 423, endPoint x: 119, endPoint y: 432, distance: 202.1
click at [125, 432] on div "1 Start 2 Your Home 3 About You 4 Employment 5 Banking 6 This field is hidden w…" at bounding box center [682, 383] width 1365 height 748
drag, startPoint x: 326, startPoint y: 422, endPoint x: 169, endPoint y: 411, distance: 157.7
click at [170, 411] on div "1 Start 2 Your Home 3 About You 4 Employment 5 Banking 6 This field is hidden w…" at bounding box center [682, 383] width 1365 height 748
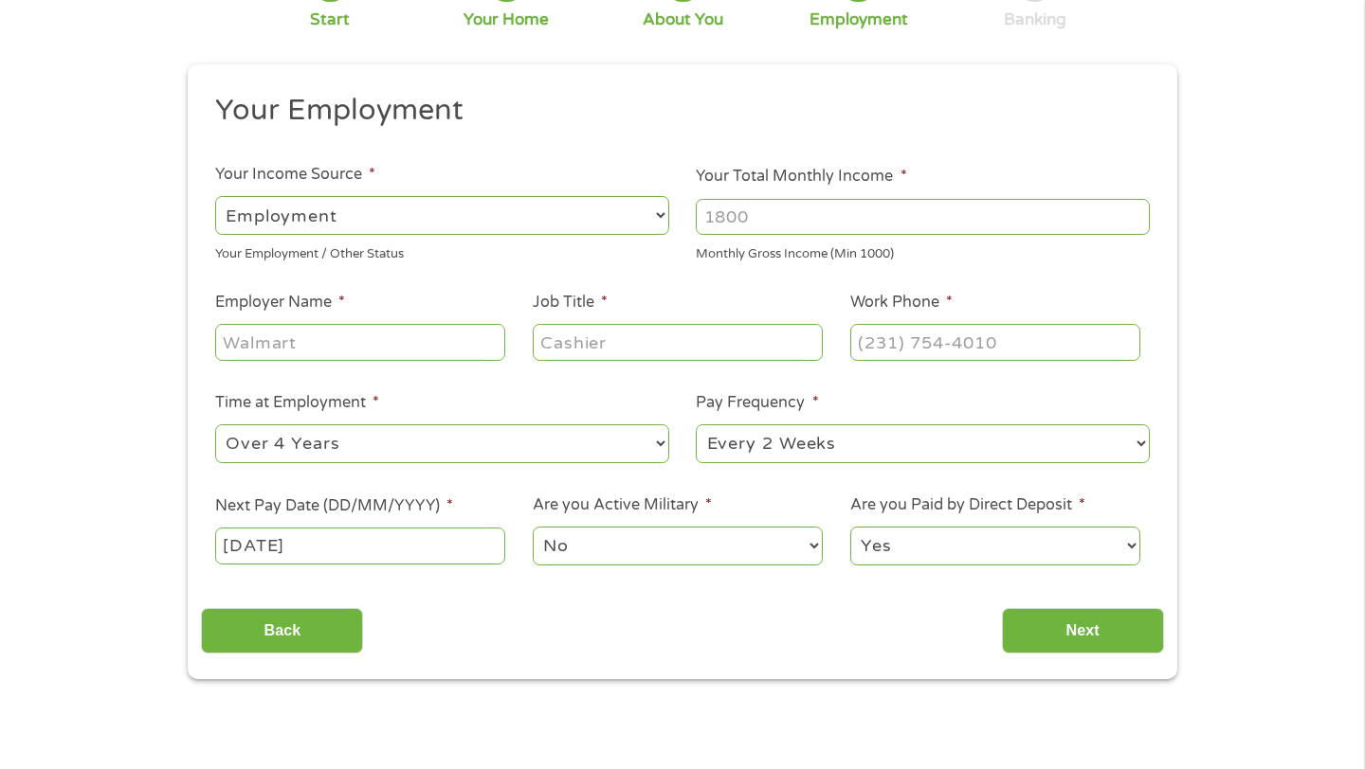
scroll to position [159, 0]
click at [281, 624] on input "Back" at bounding box center [282, 630] width 162 height 46
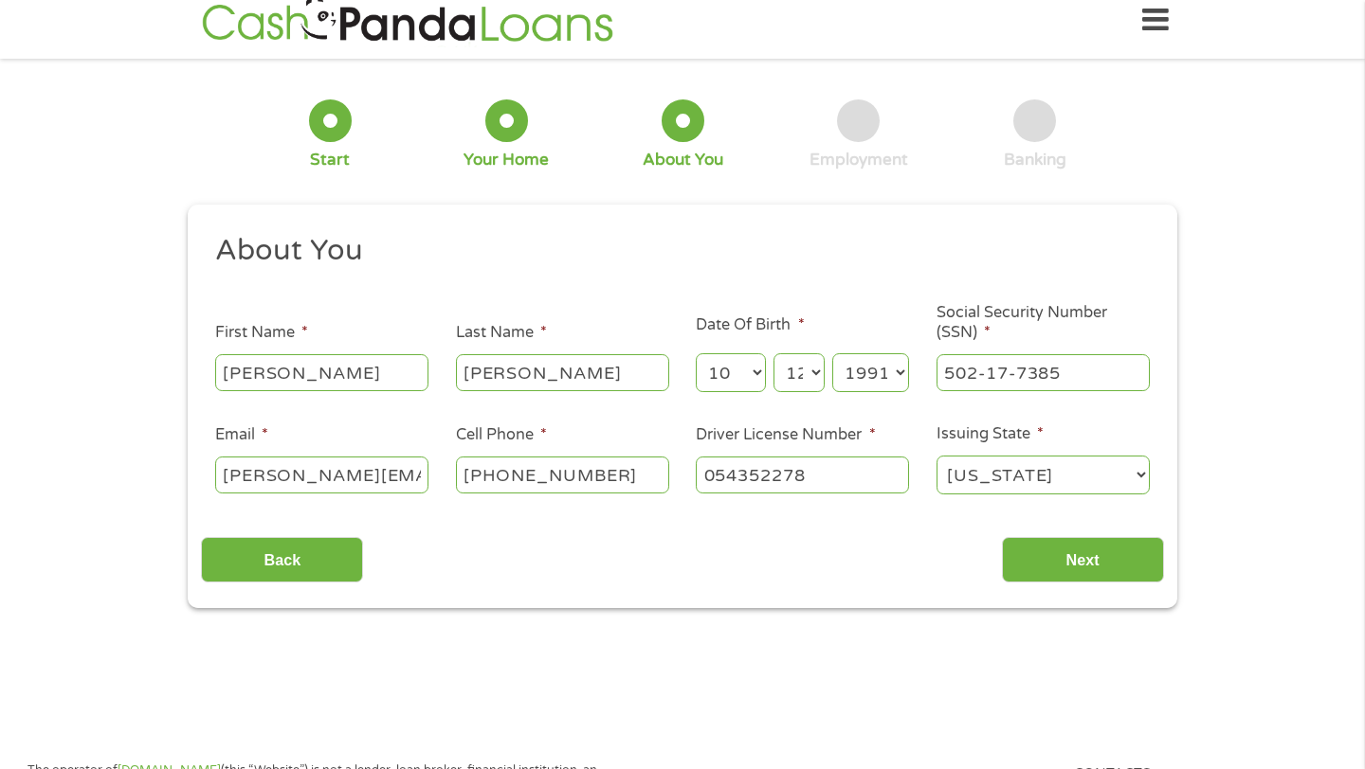
scroll to position [0, 0]
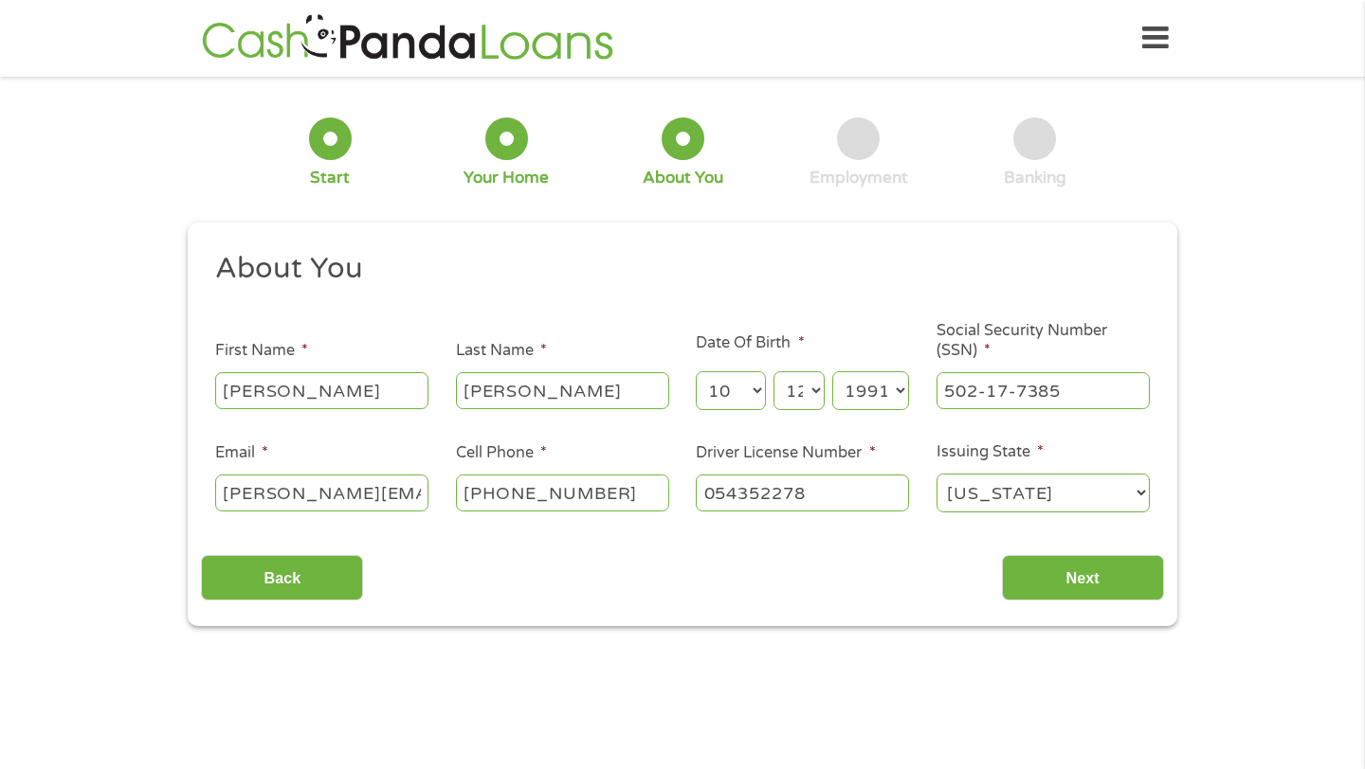
type input "___-__-____"
drag, startPoint x: 819, startPoint y: 492, endPoint x: 639, endPoint y: 490, distance: 180.1
click at [645, 490] on ul "About You This field is hidden when viewing the form Title * --- Choose one ---…" at bounding box center [682, 390] width 962 height 280
type input "(___) ___-____"
drag, startPoint x: 420, startPoint y: 493, endPoint x: 222, endPoint y: 491, distance: 198.1
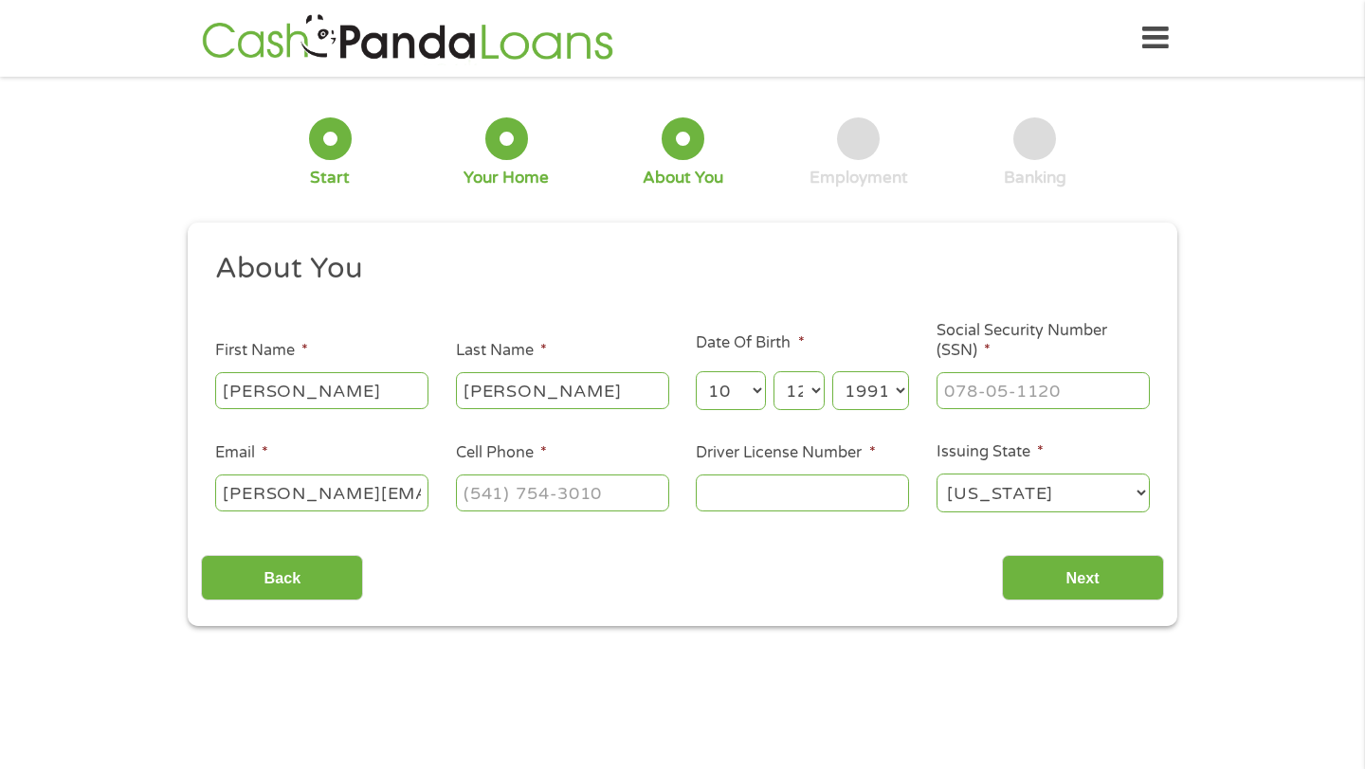
click at [235, 492] on input "[PERSON_NAME][EMAIL_ADDRESS][PERSON_NAME][DOMAIN_NAME]" at bounding box center [321, 493] width 213 height 36
type input "."
drag, startPoint x: 545, startPoint y: 395, endPoint x: 371, endPoint y: 382, distance: 173.9
click at [374, 382] on ul "About You This field is hidden when viewing the form Title * --- Choose one ---…" at bounding box center [682, 390] width 962 height 280
drag, startPoint x: 284, startPoint y: 400, endPoint x: 155, endPoint y: 388, distance: 129.5
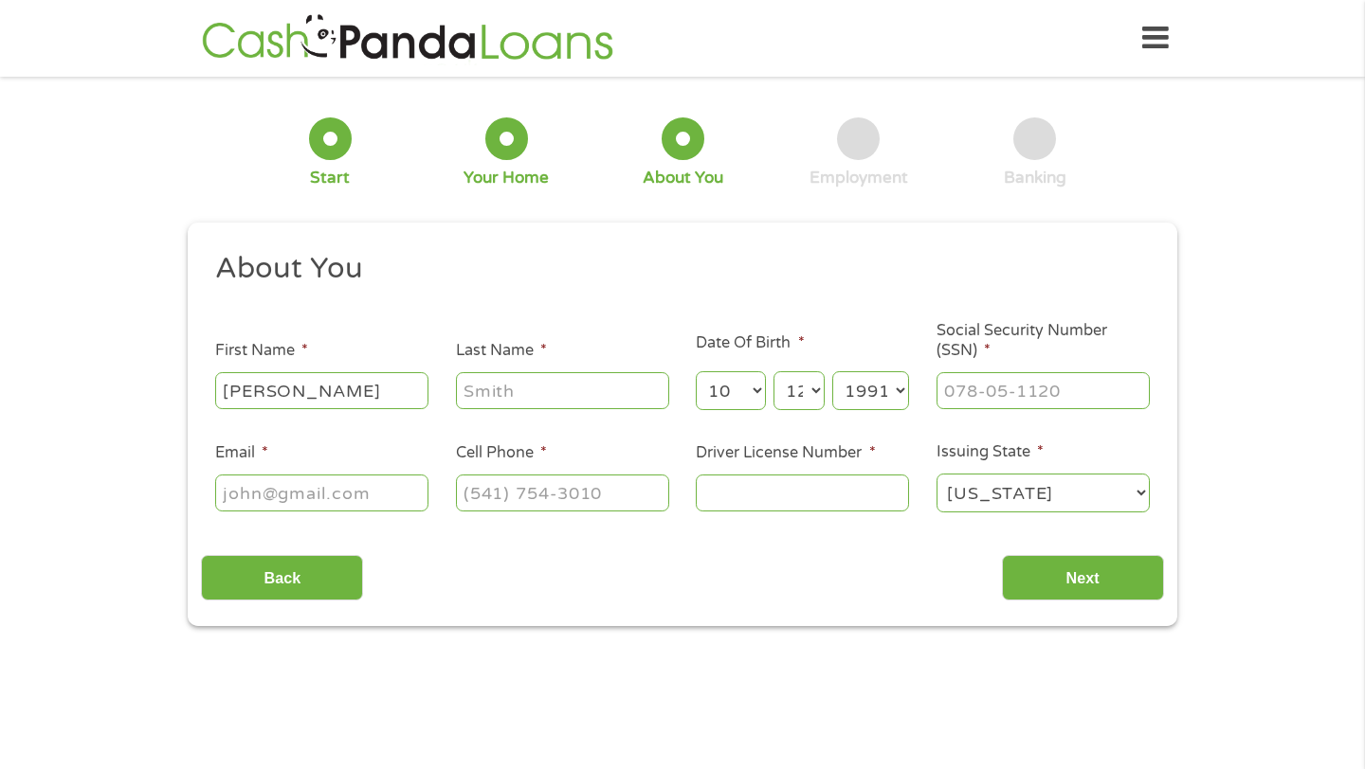
click at [158, 388] on div "1 Start 2 Your Home 3 About You 4 Employment 5 Banking 6 This field is hidden w…" at bounding box center [682, 358] width 1365 height 536
click at [757, 391] on select "Month 1 2 3 4 5 6 7 8 9 10 11 12" at bounding box center [730, 390] width 69 height 39
select select
click at [817, 390] on select "Day 1 2 3 4 5 6 7 8 9 10 11 12 13 14 15 16 17 18 19 20 21 22 23 24 25 26 27 28 …" at bounding box center [798, 390] width 51 height 39
select select
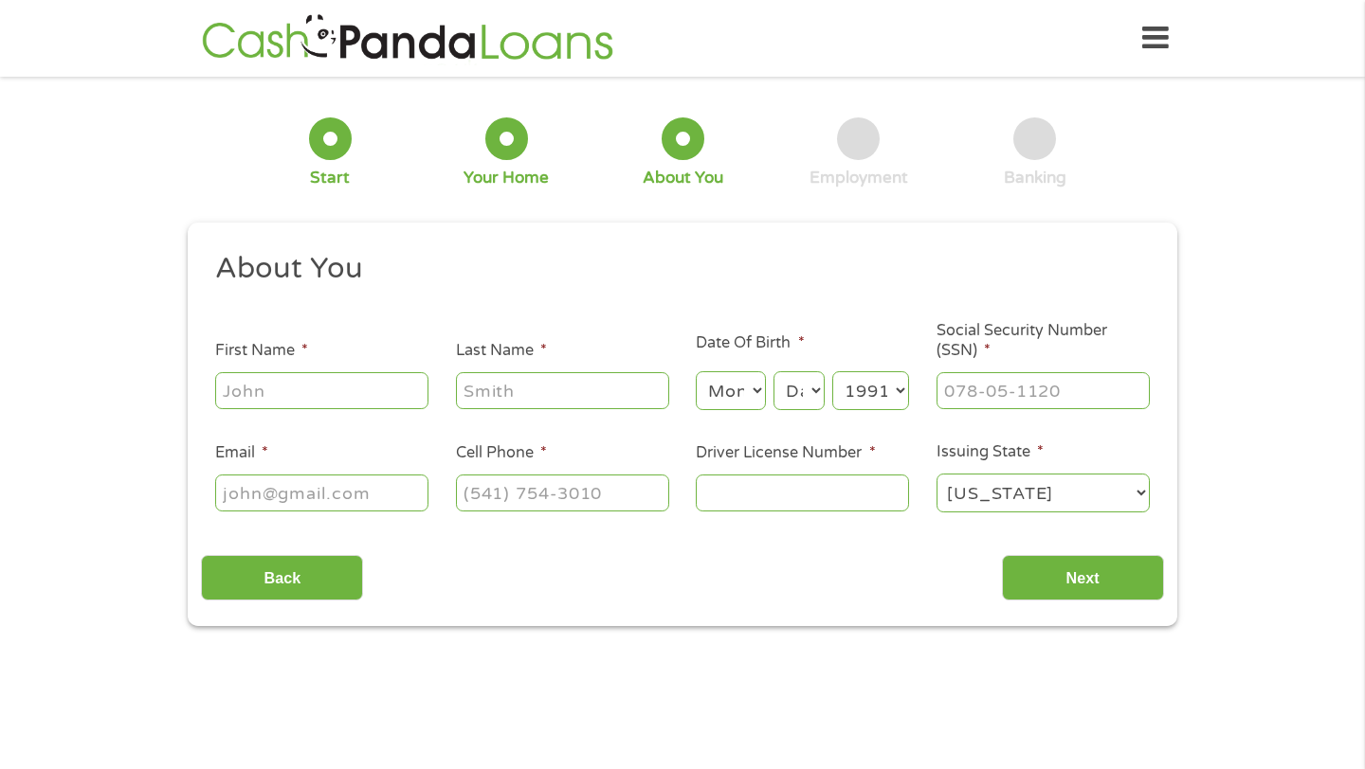
click at [887, 405] on select "Year [DATE] 2006 2005 2004 2003 2002 2001 2000 1999 1998 1997 1996 1995 1994 19…" at bounding box center [870, 390] width 77 height 39
select select
click at [1051, 572] on input "Next" at bounding box center [1083, 578] width 162 height 46
